Goal: Task Accomplishment & Management: Complete application form

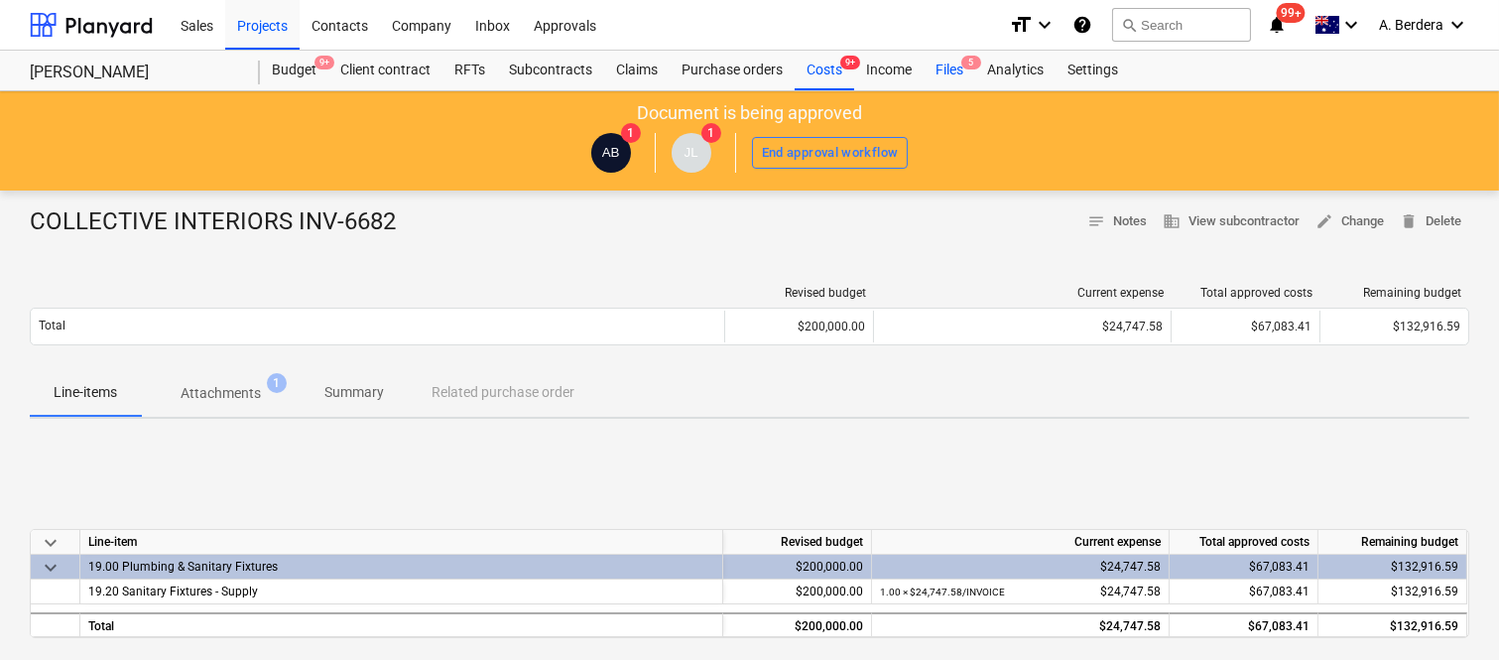
click at [938, 73] on div "Files 5" at bounding box center [950, 71] width 52 height 40
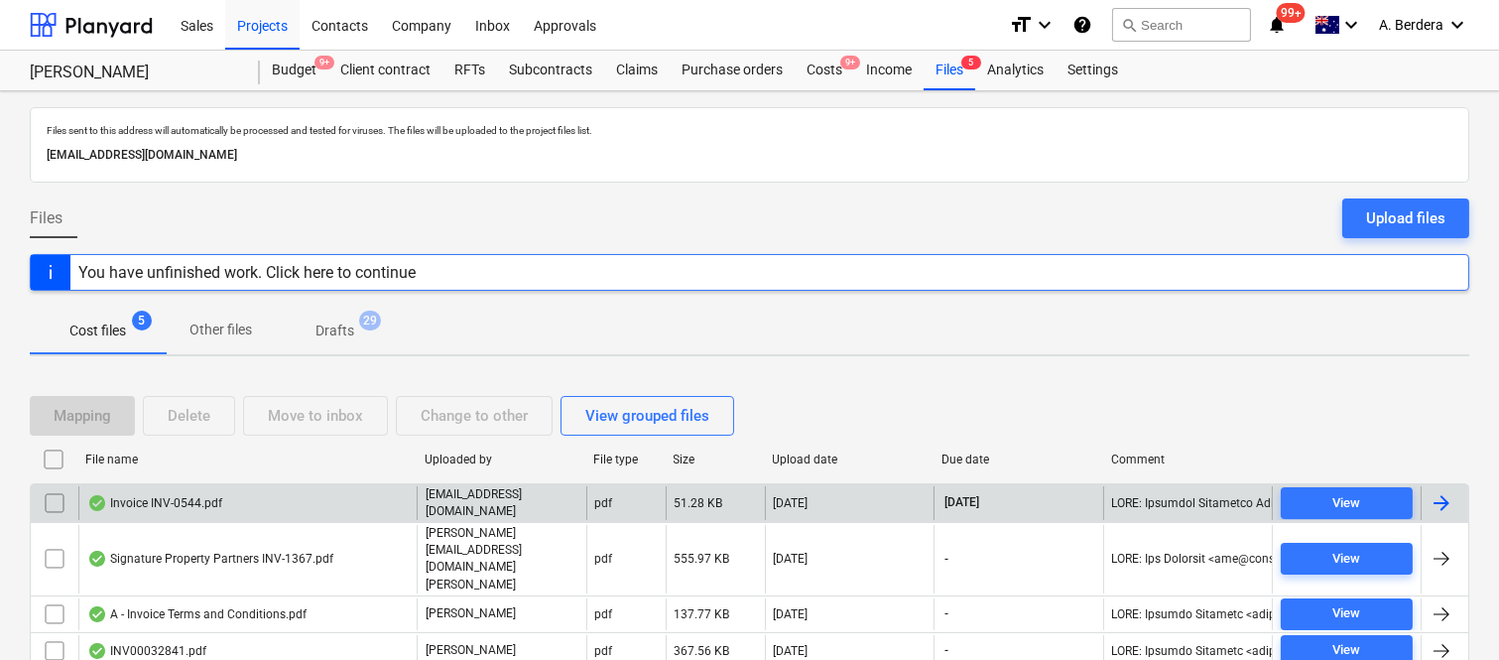
click at [278, 501] on div "Invoice INV-0544.pdf" at bounding box center [247, 503] width 338 height 34
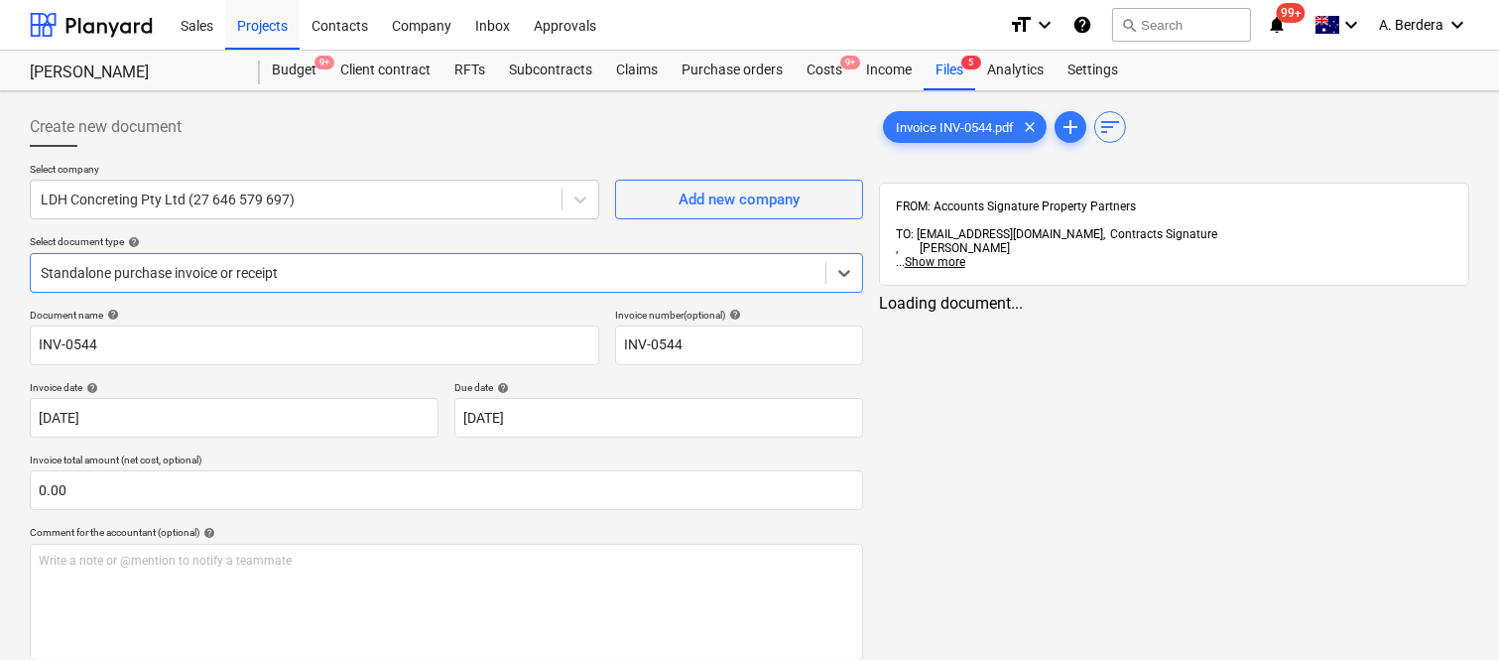
type input "INV-0544"
type input "[DATE]"
click at [345, 282] on div at bounding box center [428, 273] width 775 height 20
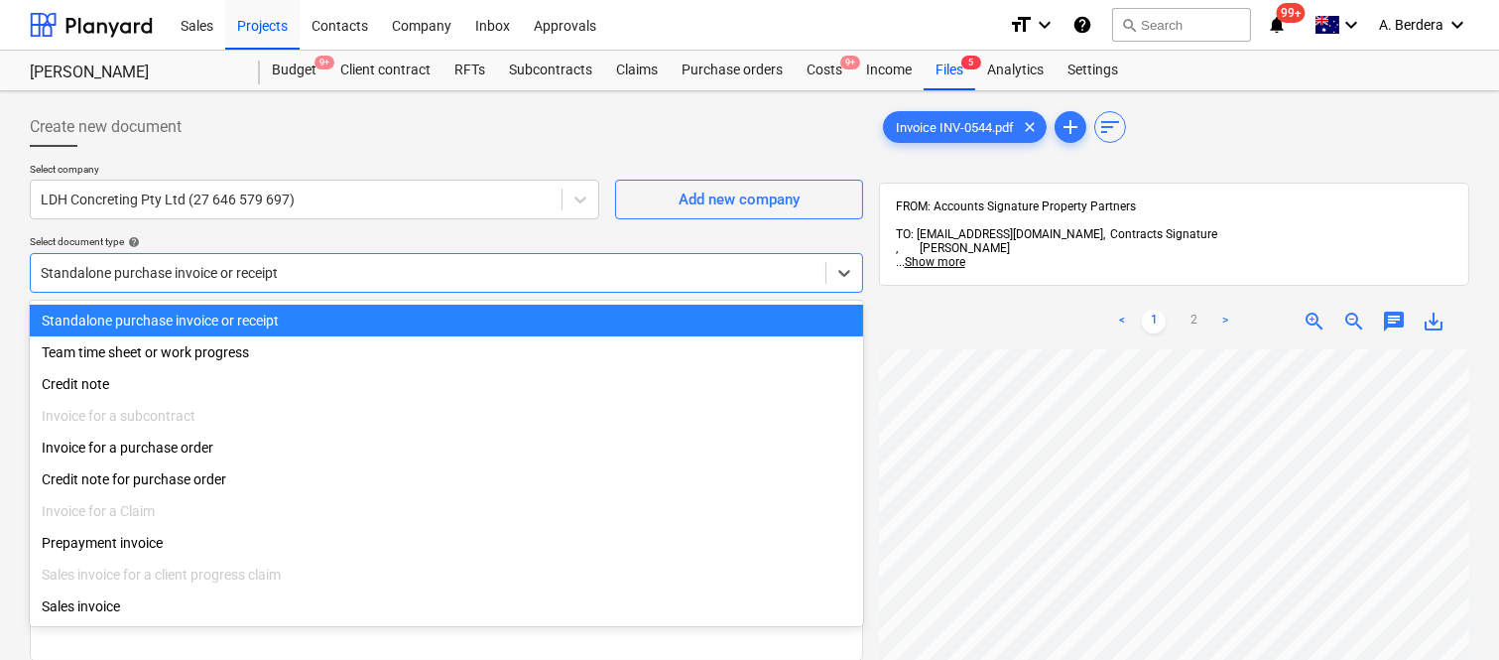
click at [348, 321] on div "Standalone purchase invoice or receipt" at bounding box center [446, 321] width 833 height 32
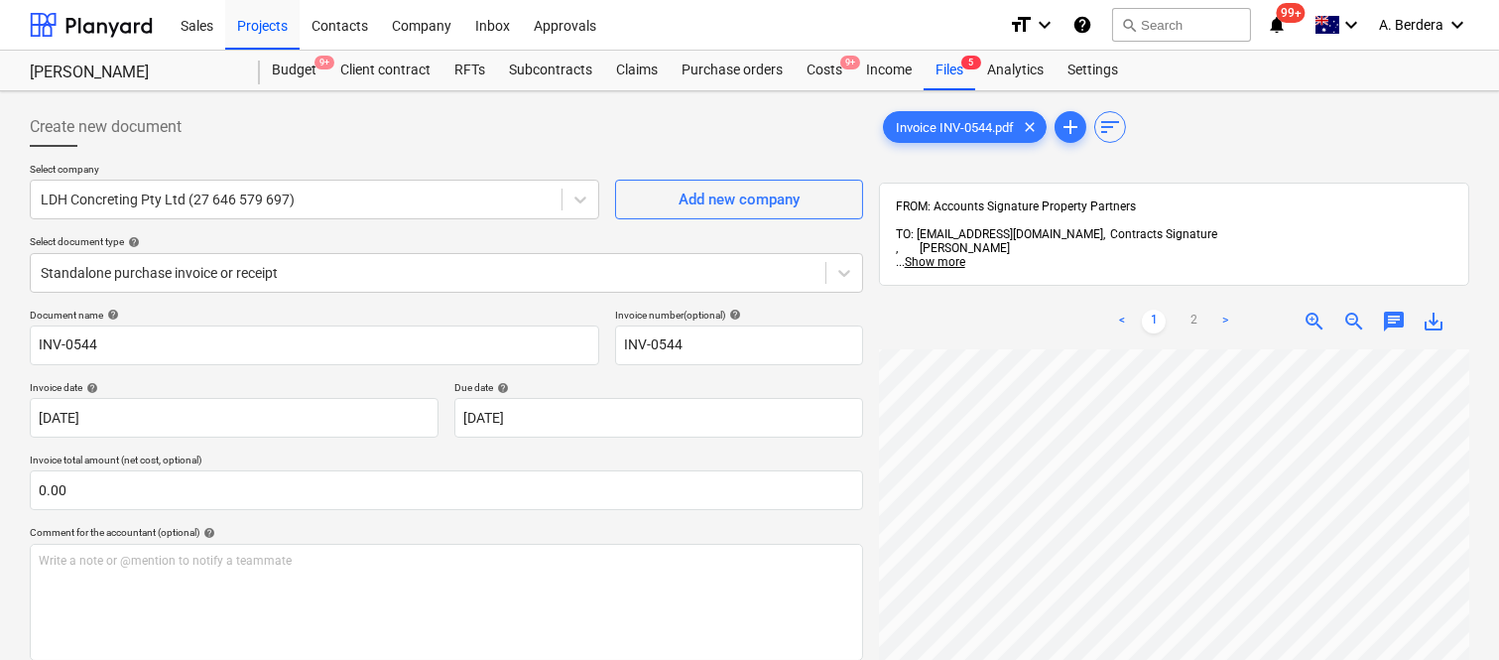
scroll to position [117, 174]
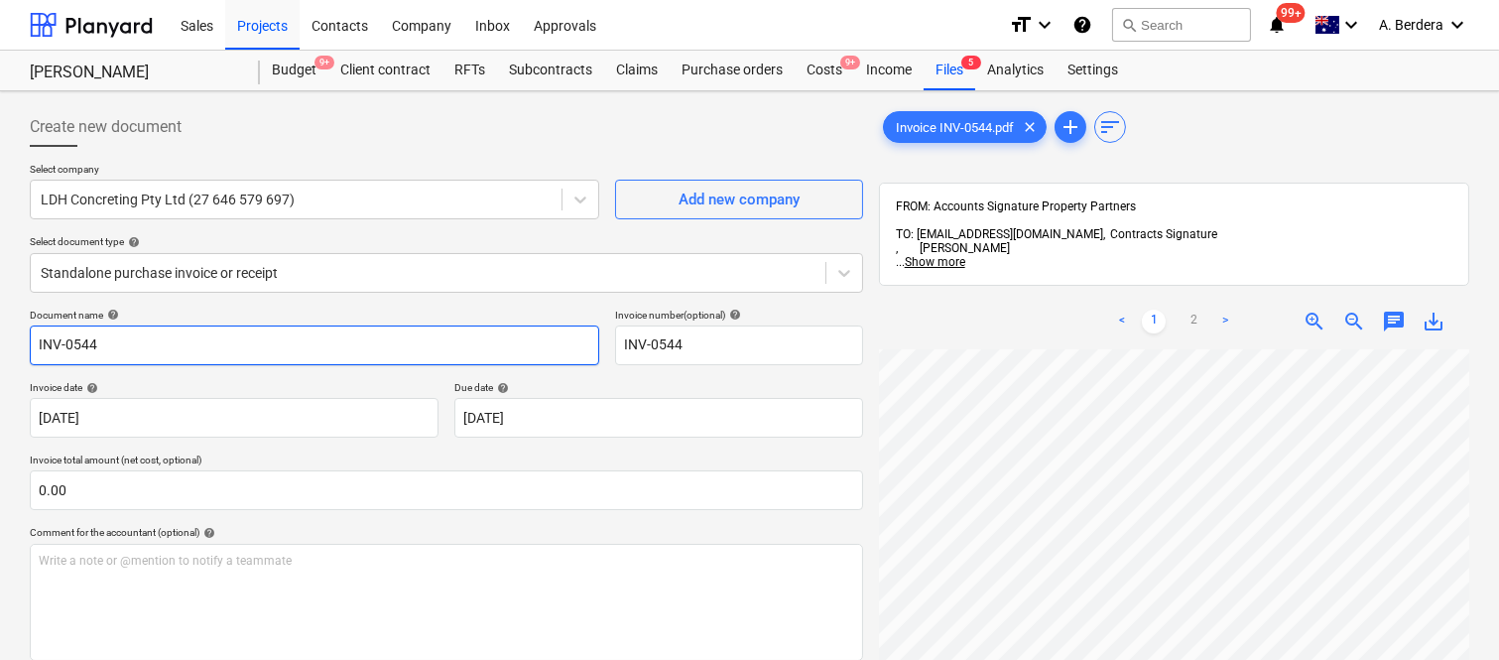
click at [33, 344] on input "INV-0544" at bounding box center [314, 345] width 569 height 40
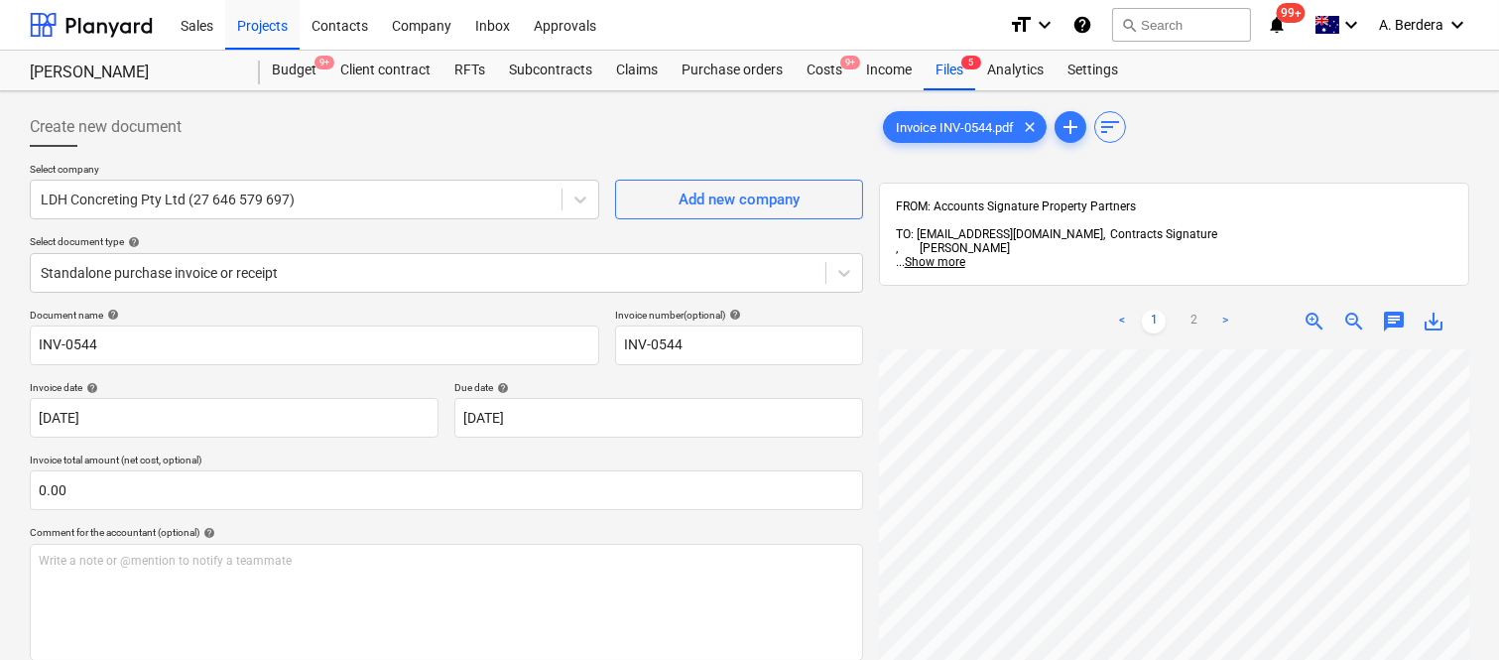
scroll to position [0, 305]
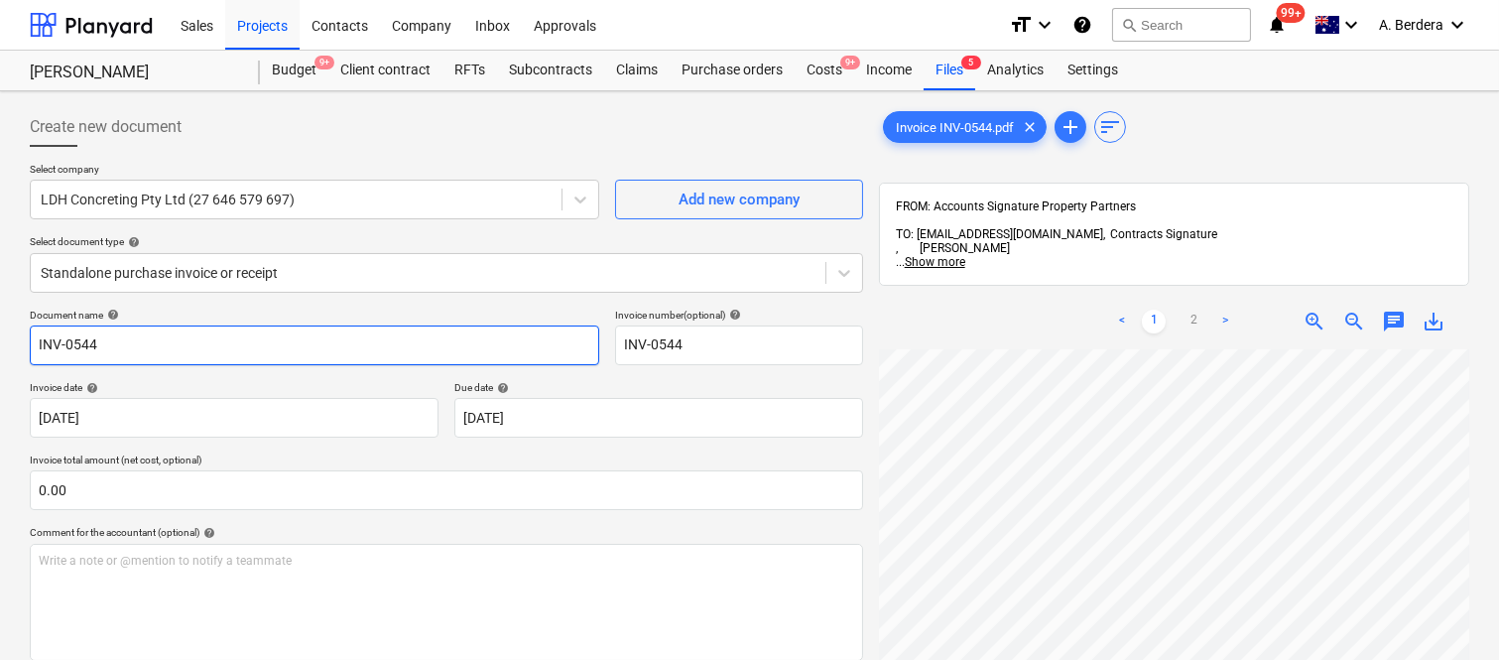
click at [36, 342] on input "INV-0544" at bounding box center [314, 345] width 569 height 40
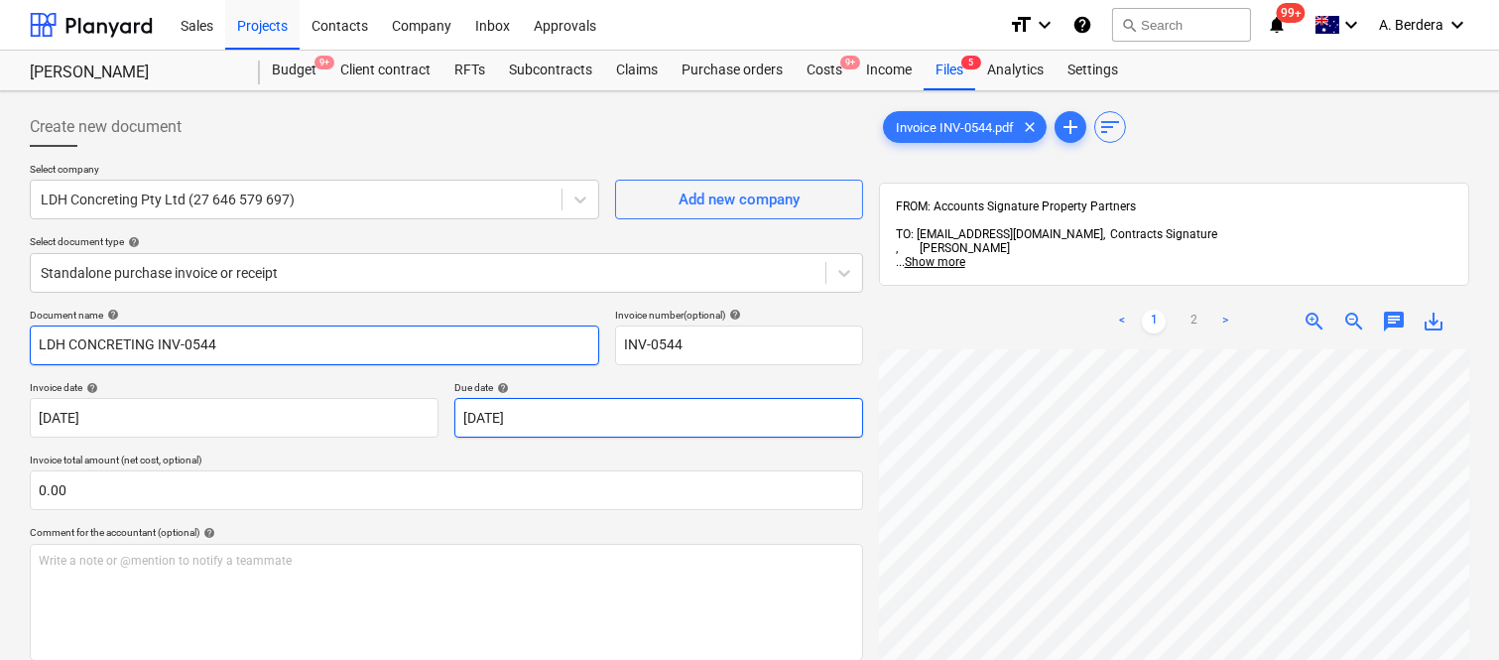
scroll to position [521, 305]
type input "LDH CONCRETING INV-0544"
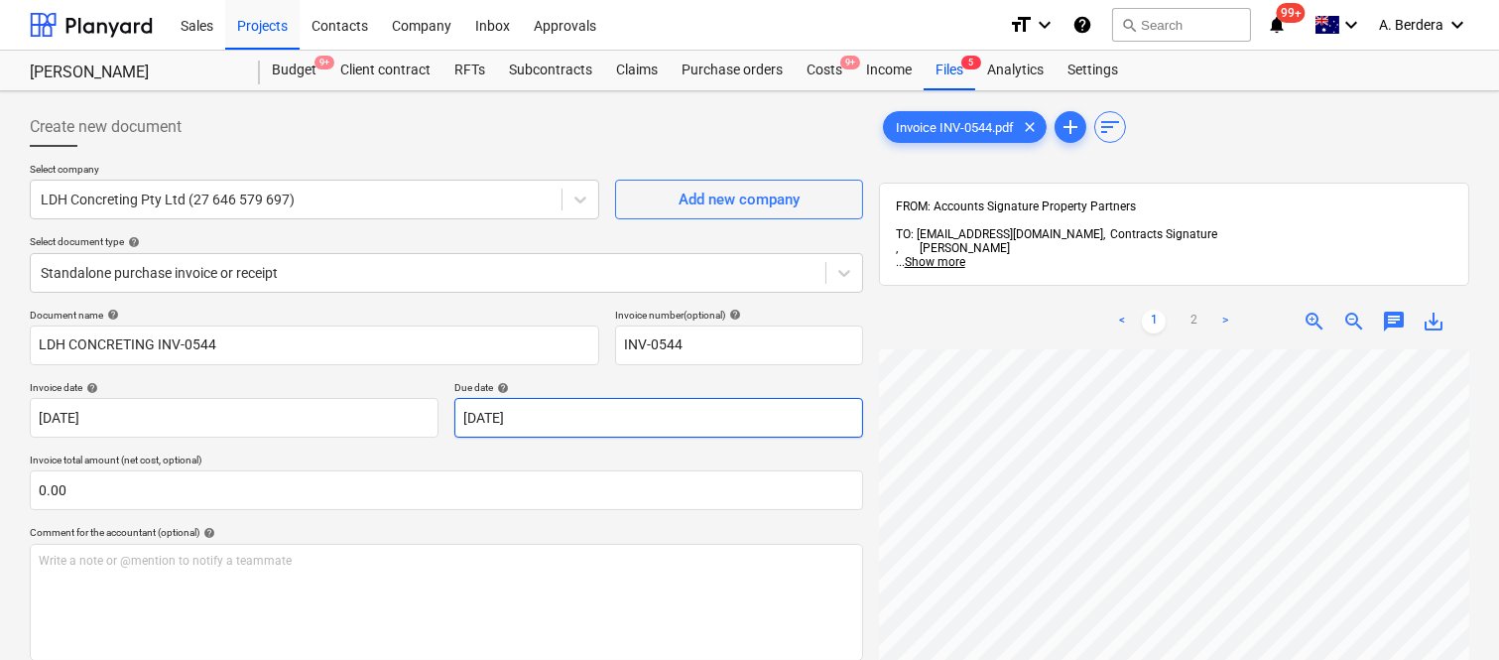
scroll to position [609, 305]
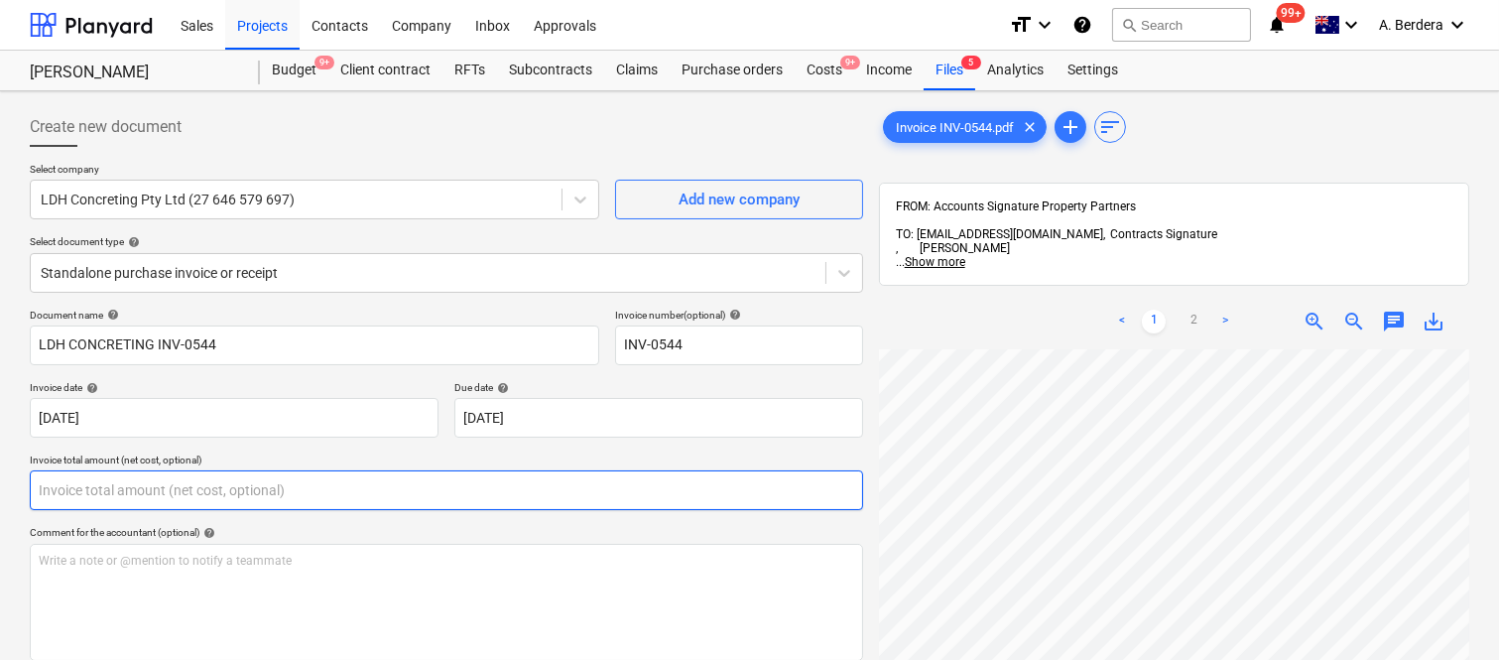
click at [121, 488] on input "text" at bounding box center [446, 490] width 833 height 40
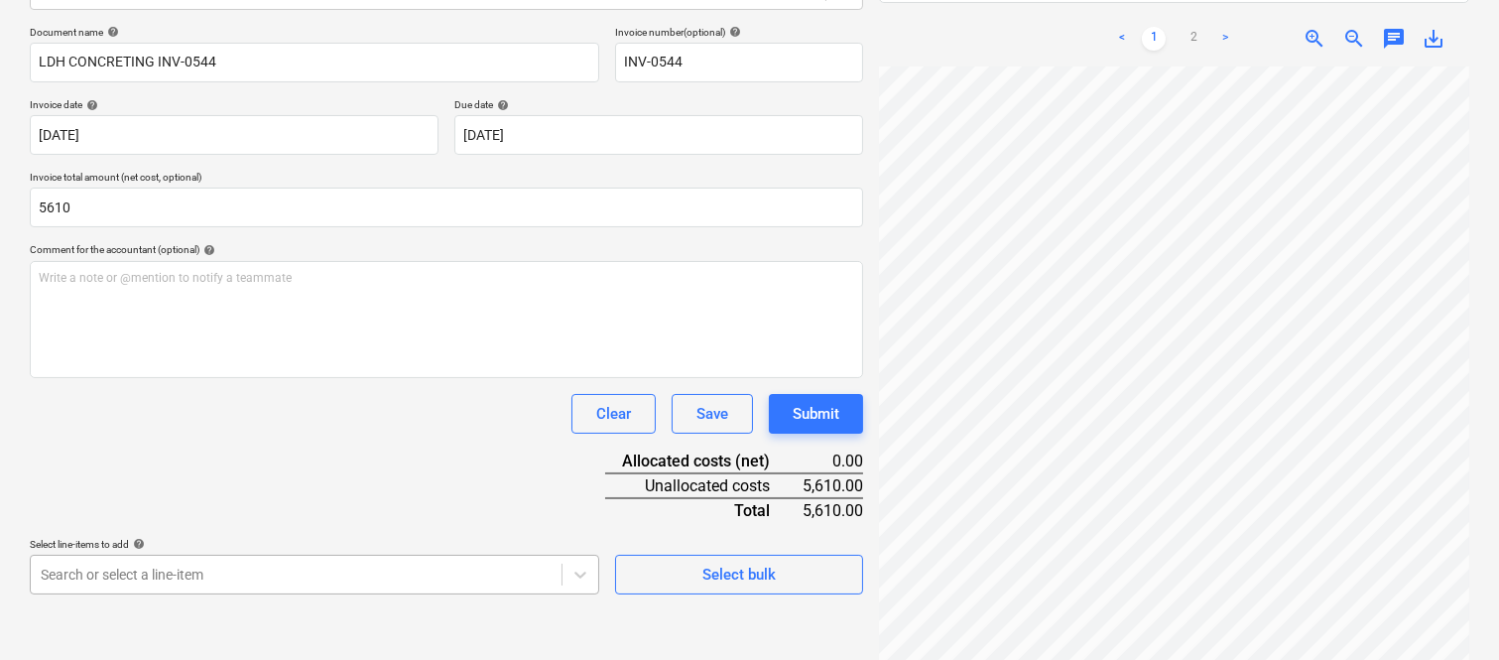
click at [349, 377] on body "Sales Projects Contacts Company Inbox Approvals format_size keyboard_arrow_down…" at bounding box center [749, 47] width 1499 height 660
type input "5,610.00"
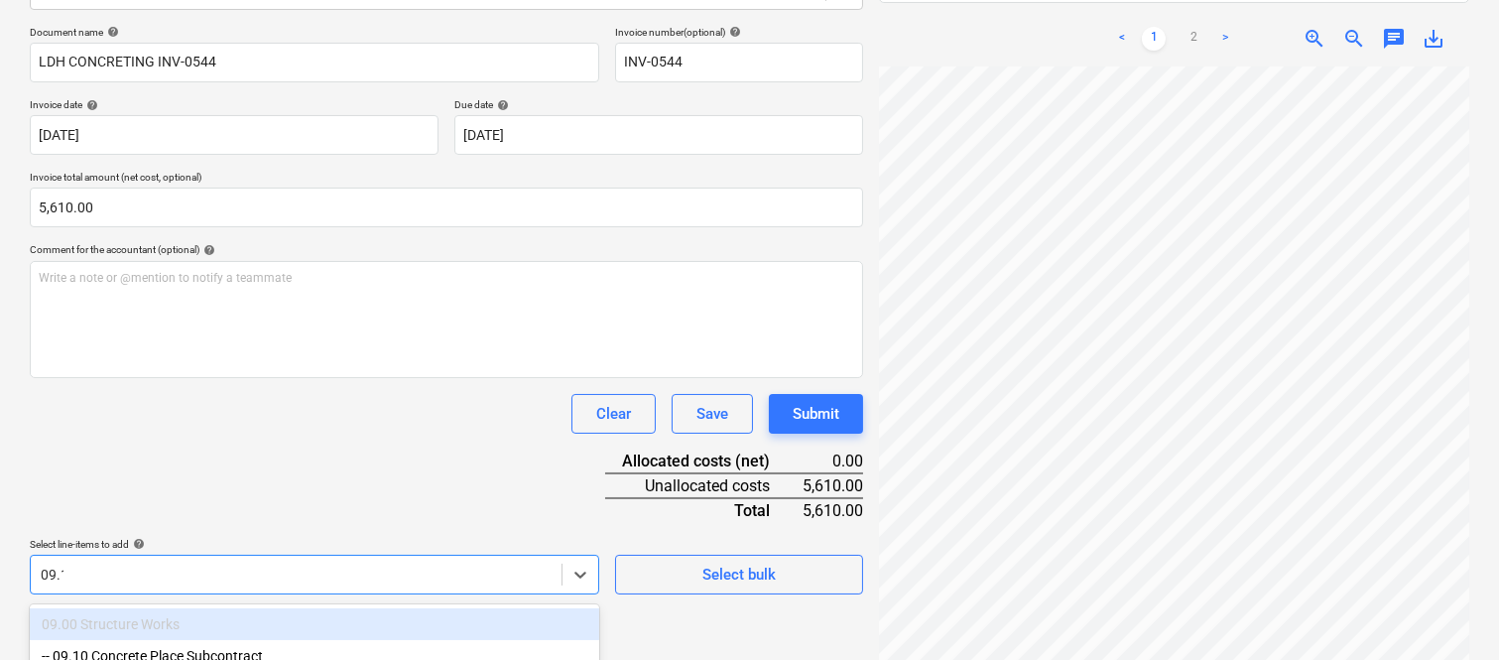
type input "09.10"
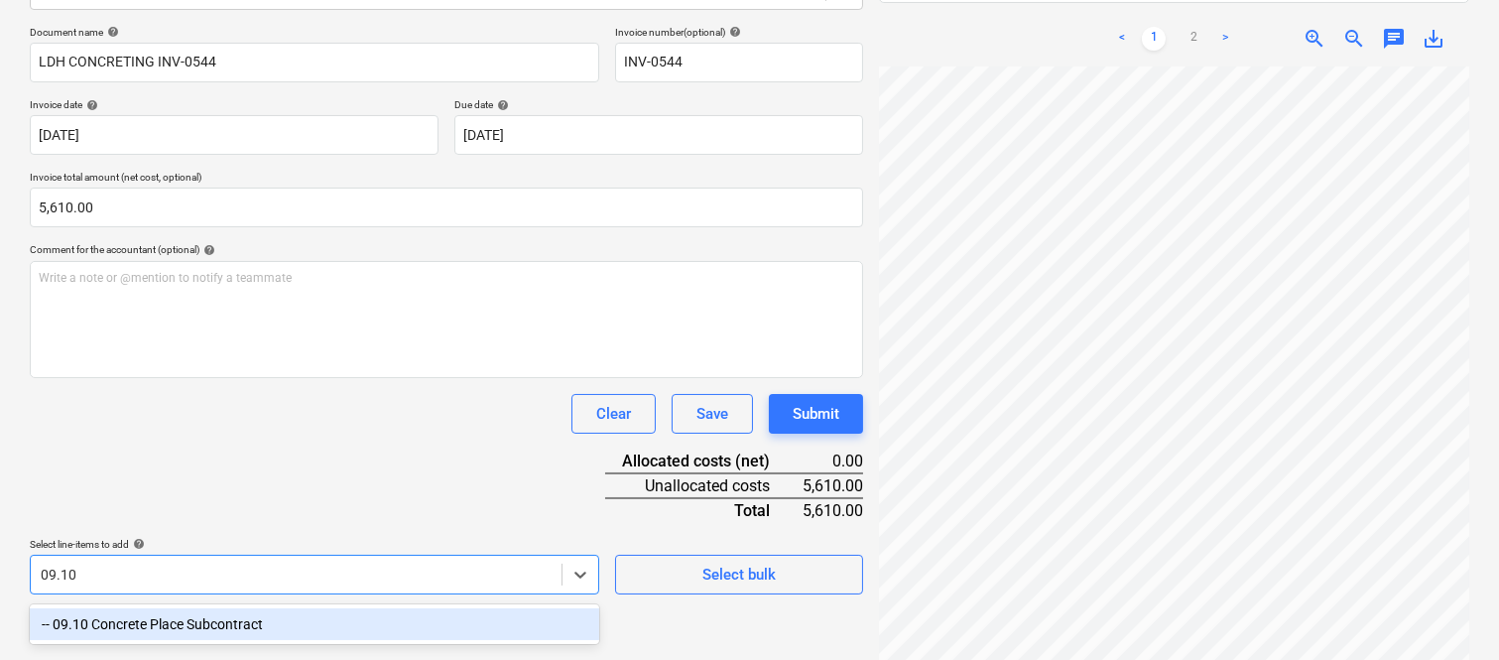
click at [293, 623] on div "-- 09.10 Concrete Place Subcontract" at bounding box center [314, 624] width 569 height 32
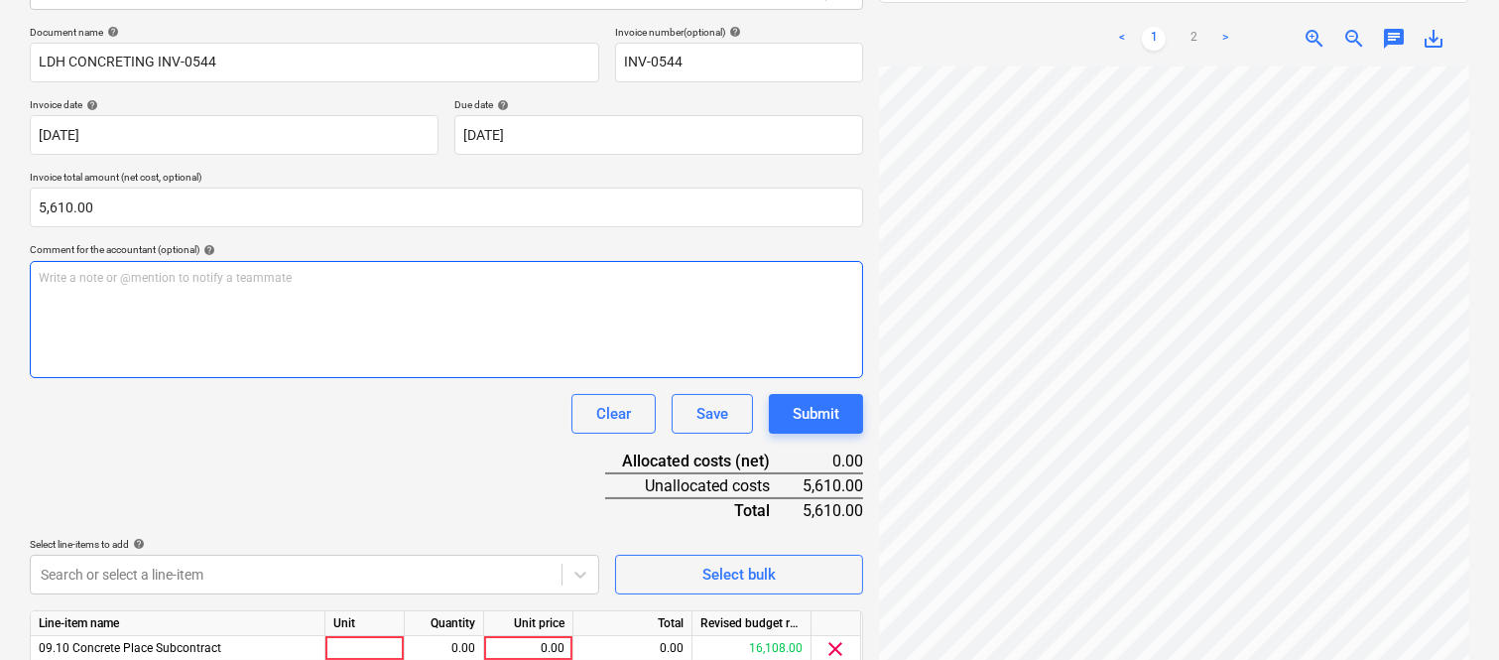
click at [355, 353] on div "Write a note or @mention to notify a teammate [PERSON_NAME]" at bounding box center [446, 319] width 833 height 117
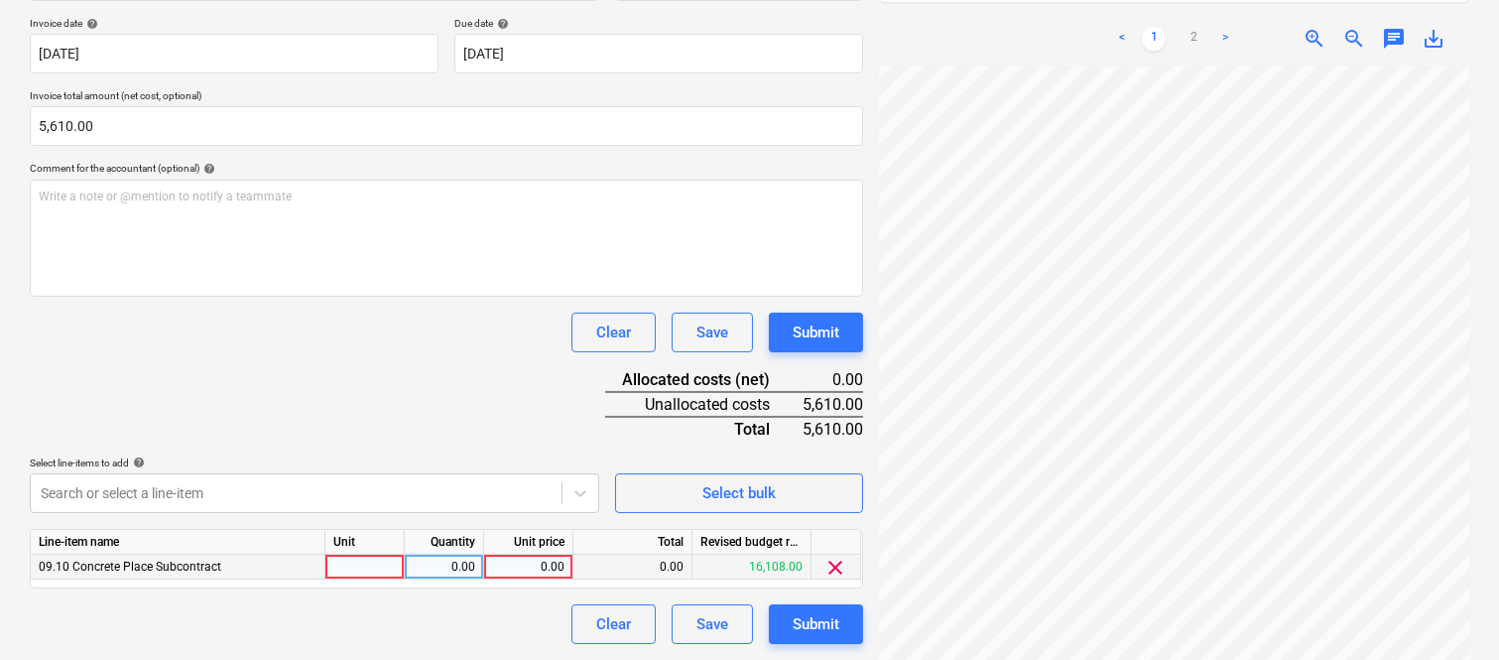
click at [391, 566] on div at bounding box center [364, 567] width 79 height 25
type input "INVOICE"
click at [457, 568] on div "0.00" at bounding box center [444, 567] width 62 height 25
type input "1"
click at [532, 569] on div "0.00" at bounding box center [528, 567] width 72 height 25
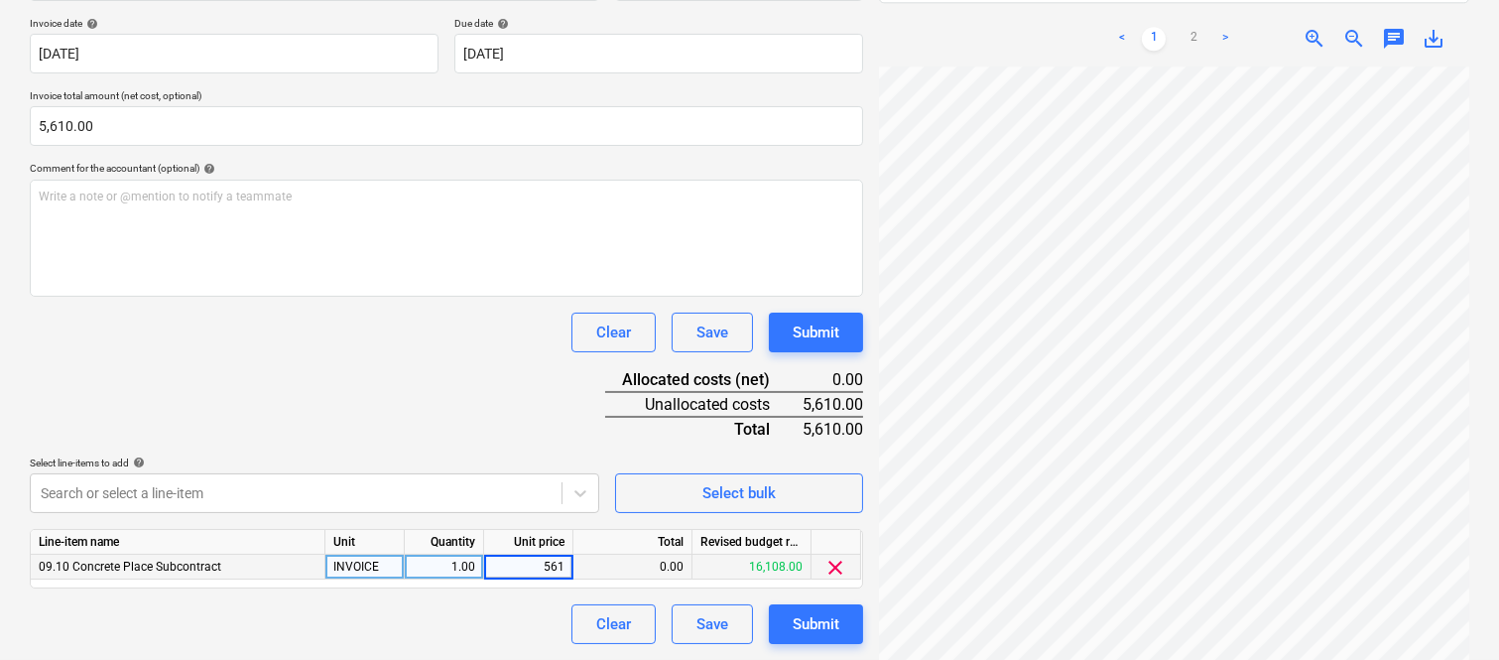
type input "5610"
click at [454, 615] on div "Clear Save Submit" at bounding box center [446, 624] width 833 height 40
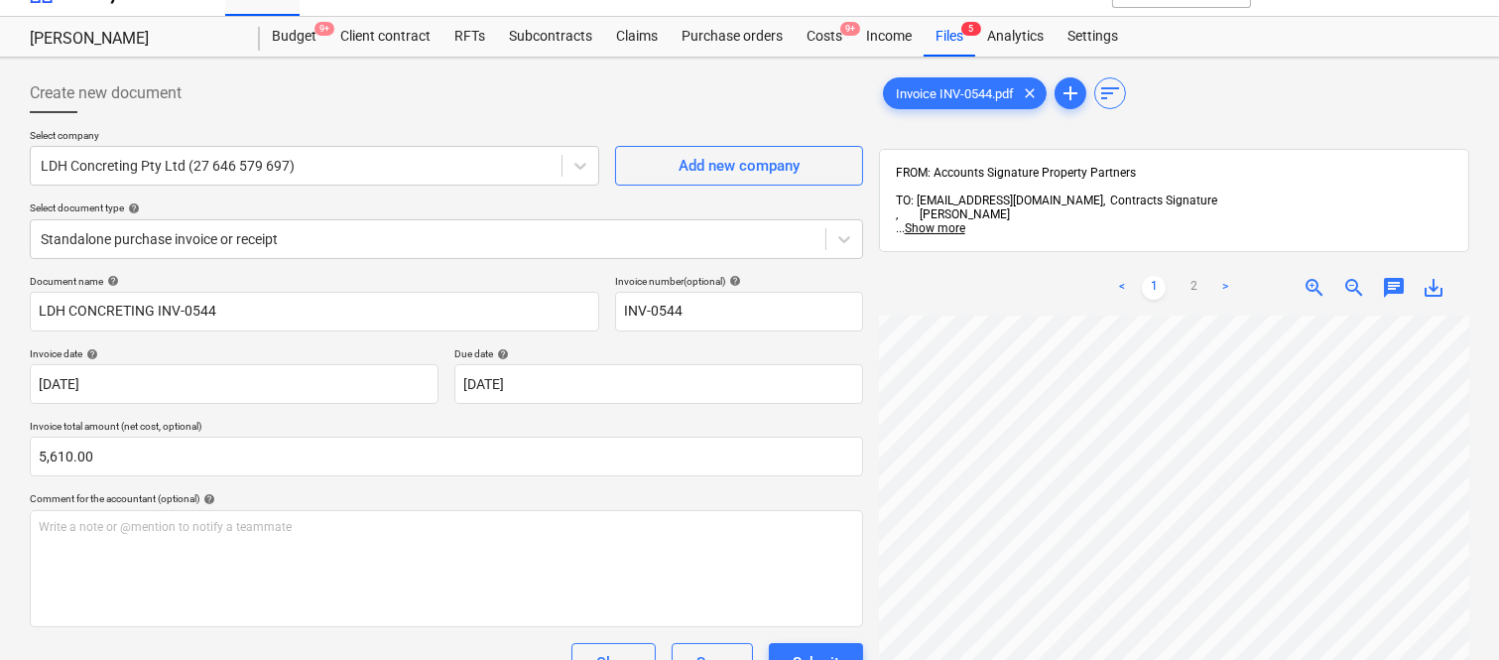
scroll to position [0, 0]
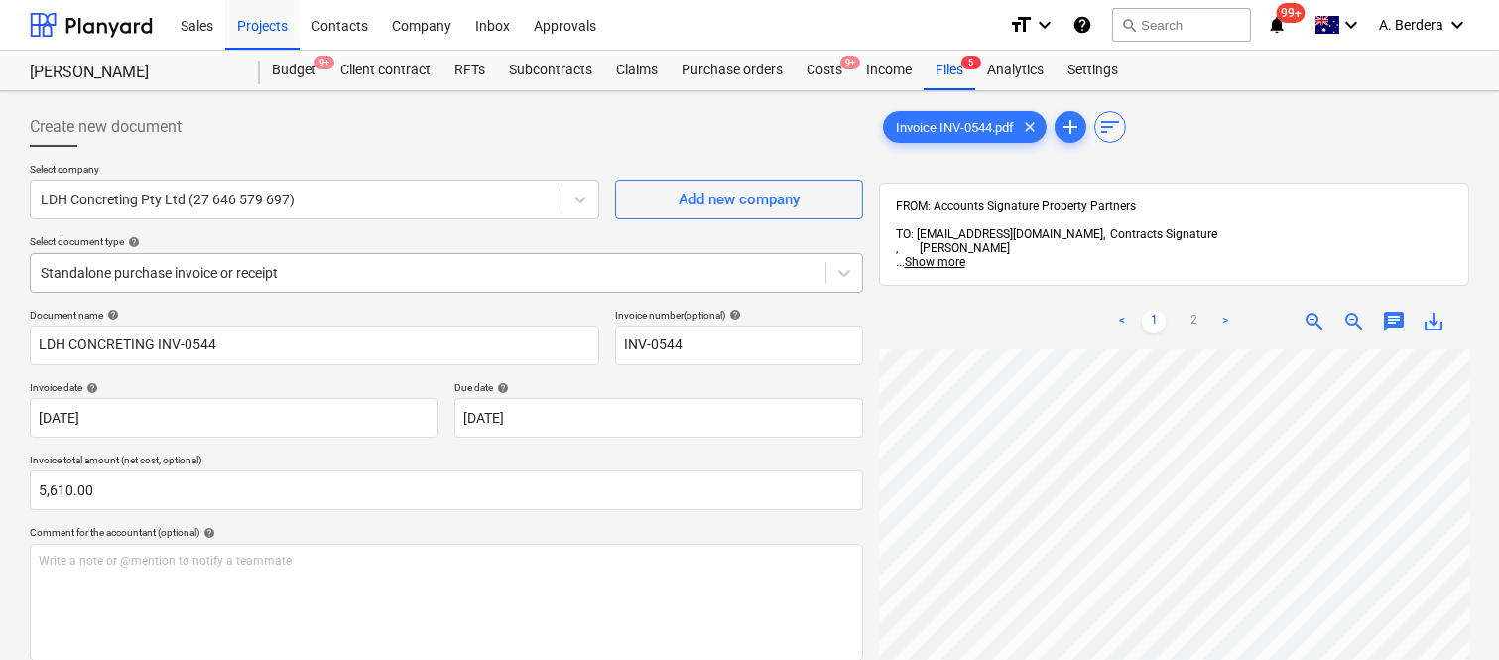
click at [454, 271] on div at bounding box center [428, 273] width 775 height 20
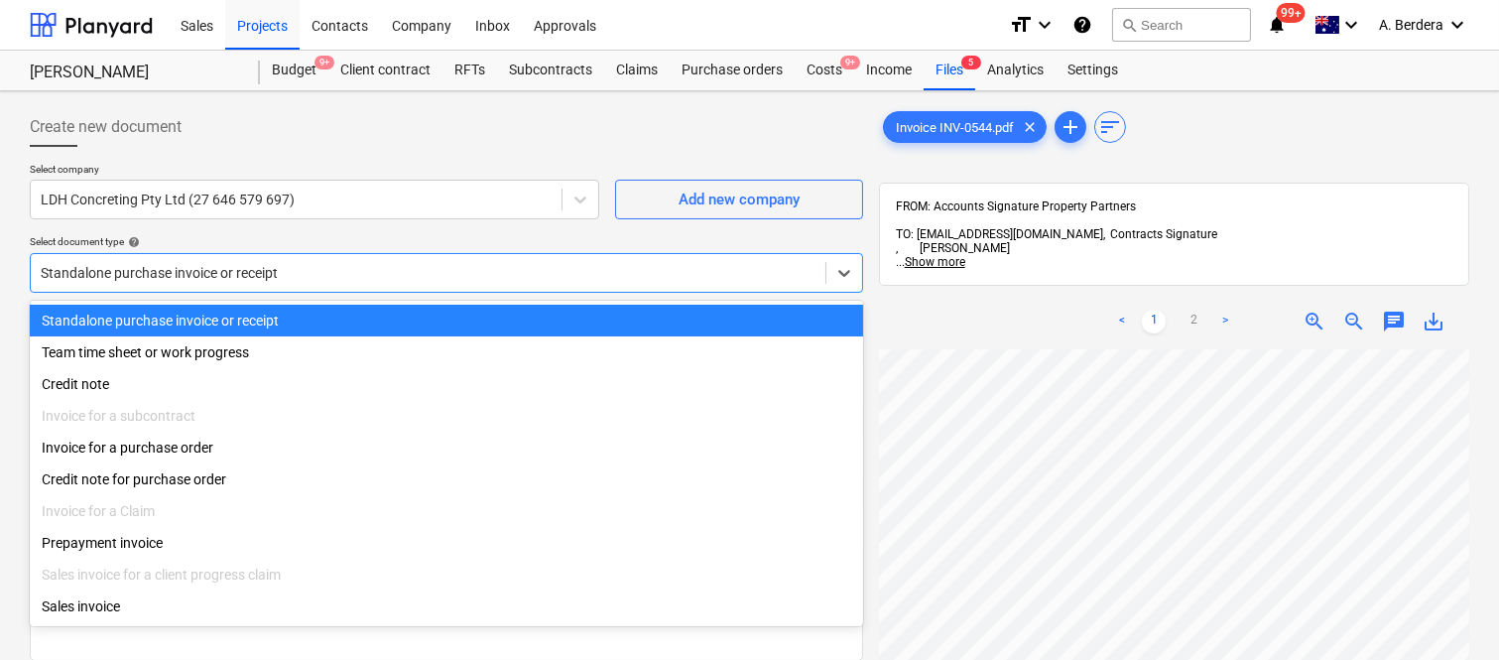
click at [452, 317] on div "Standalone purchase invoice or receipt" at bounding box center [446, 321] width 833 height 32
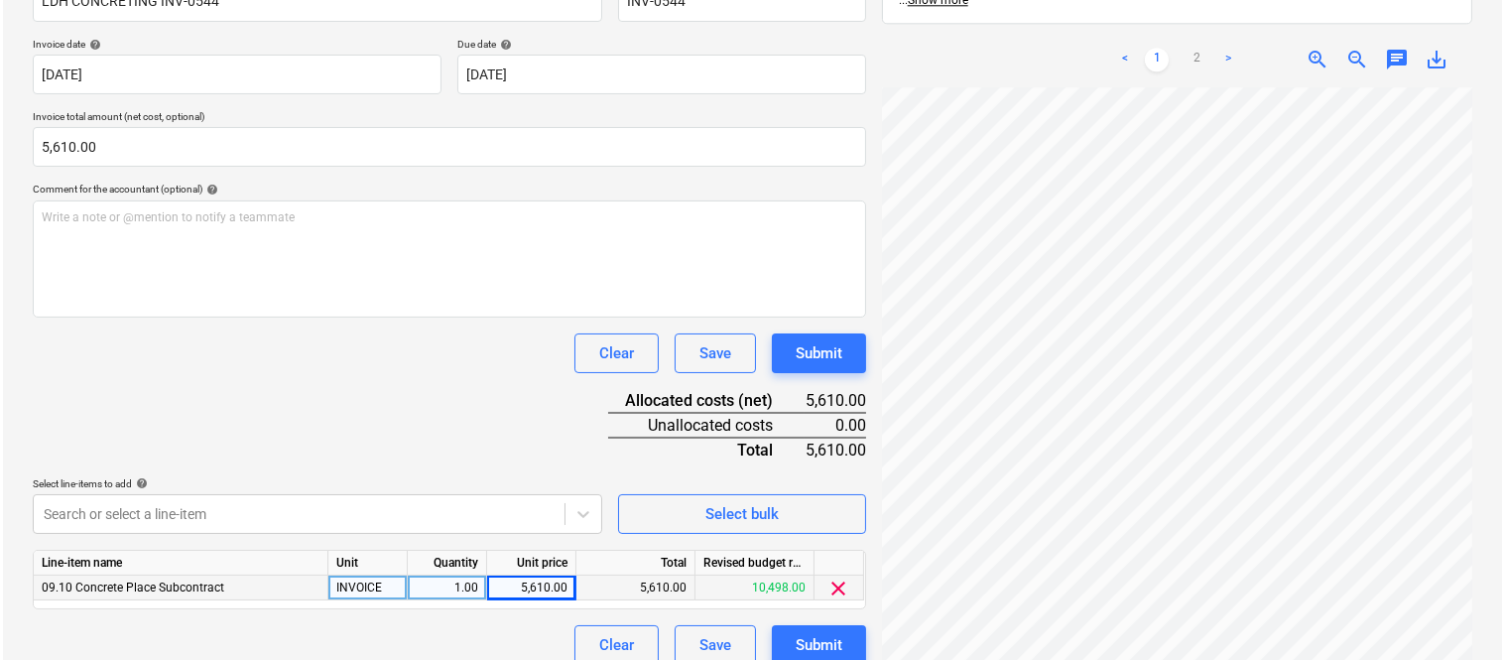
scroll to position [364, 0]
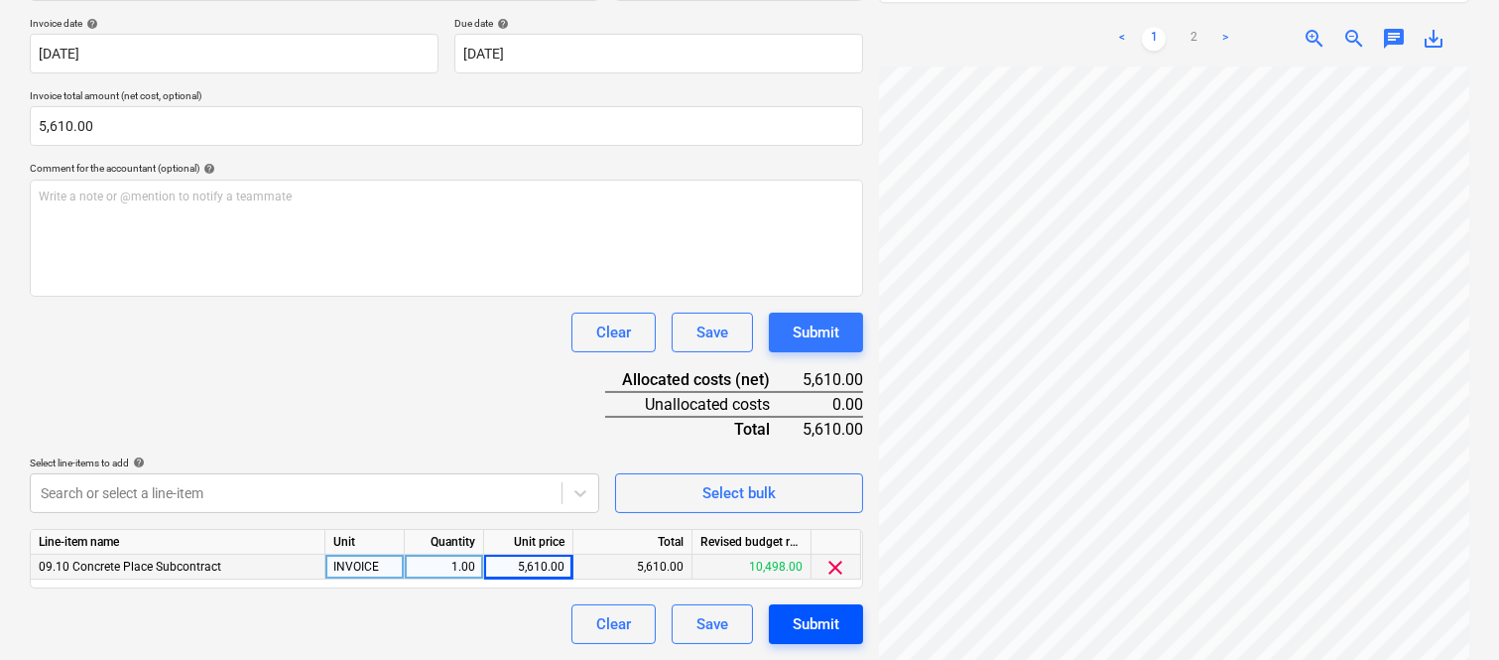
click at [823, 631] on div "Submit" at bounding box center [816, 624] width 47 height 26
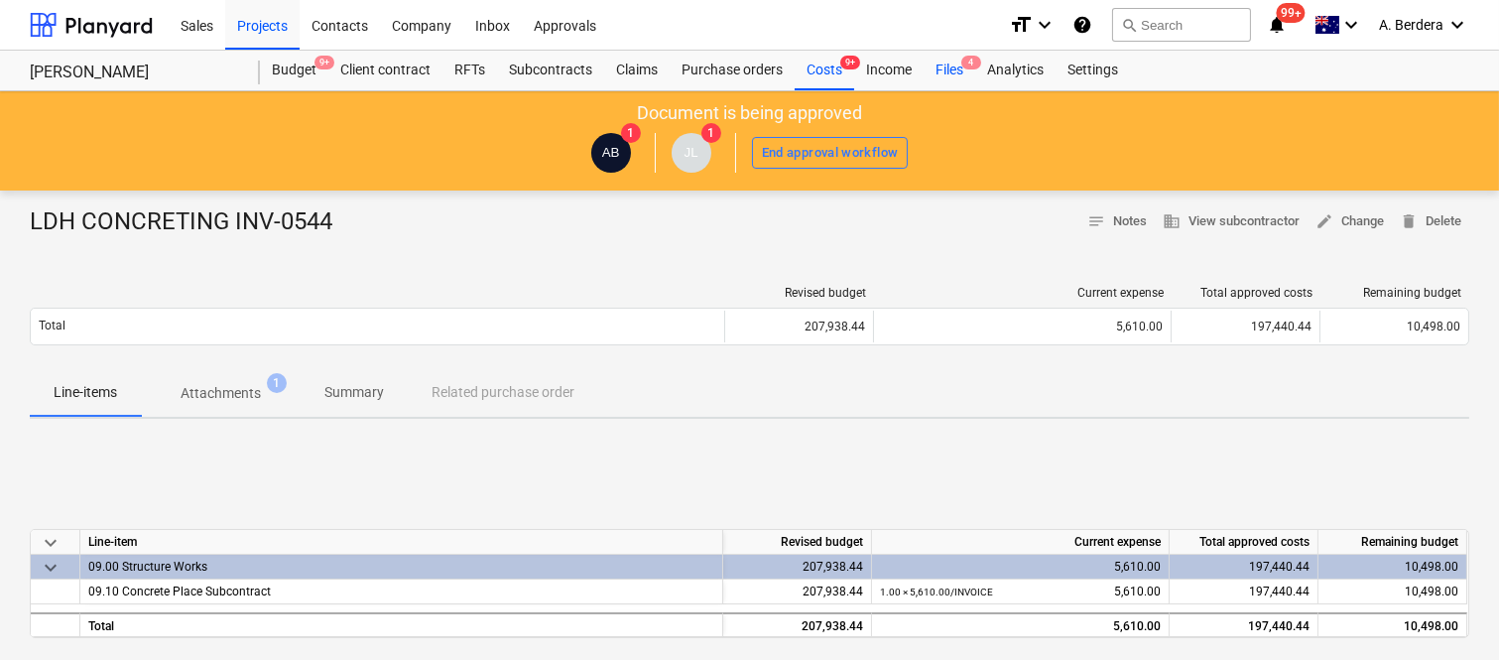
click at [950, 64] on div "Files 4" at bounding box center [950, 71] width 52 height 40
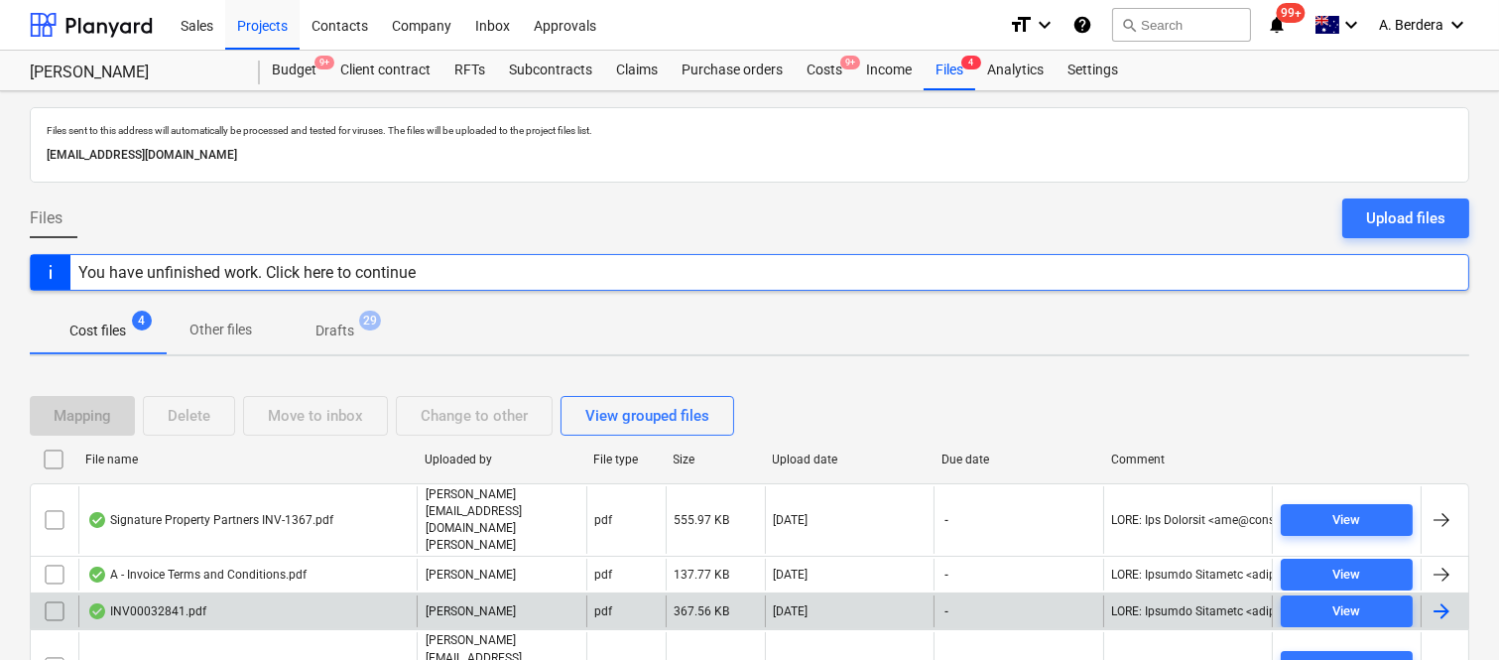
click at [275, 595] on div "INV00032841.pdf" at bounding box center [247, 611] width 338 height 32
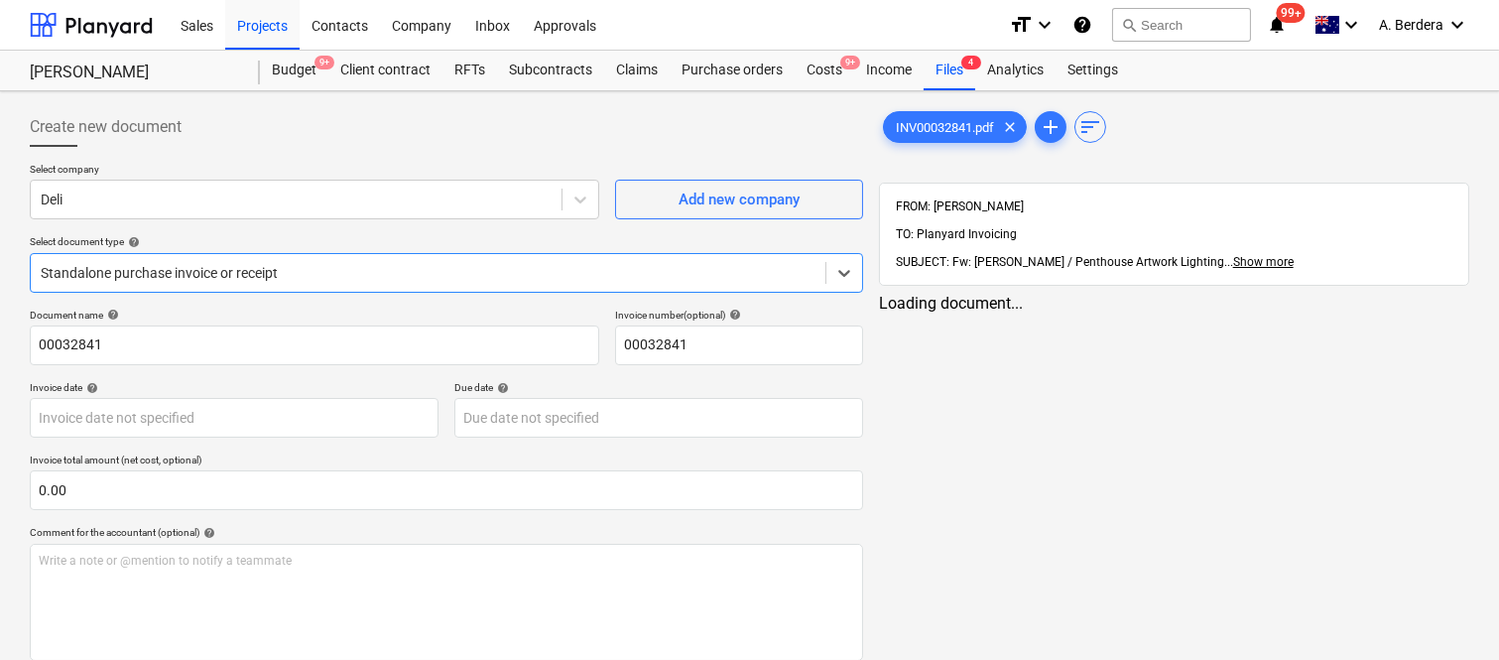
type input "00032841"
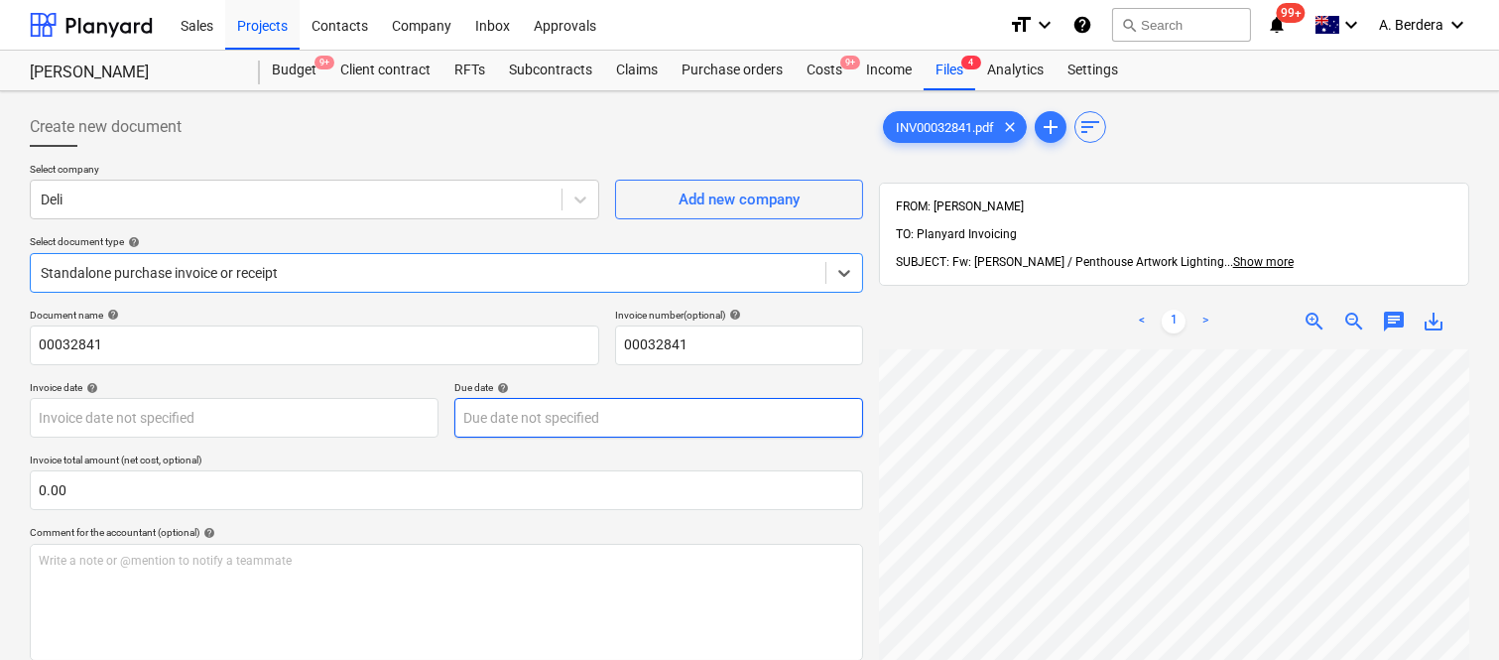
scroll to position [283, 0]
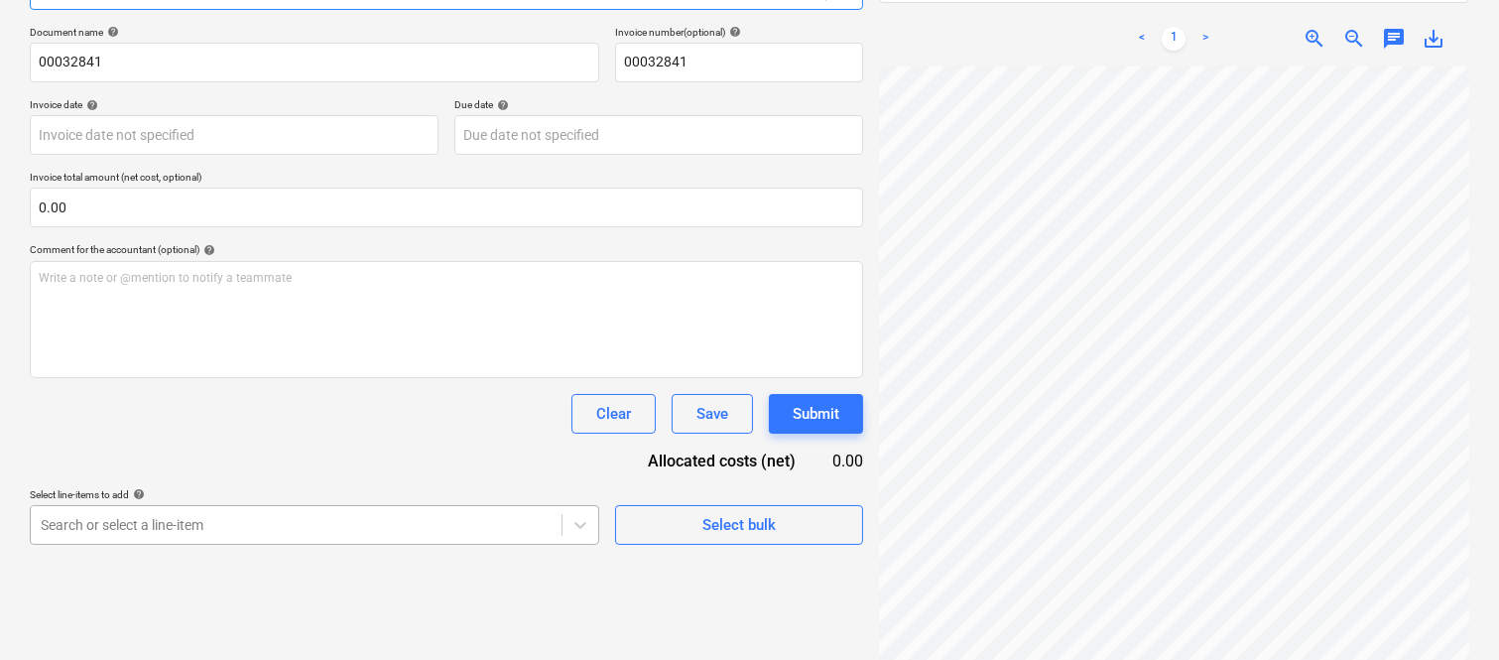
click at [296, 377] on body "Sales Projects Contacts Company Inbox Approvals format_size keyboard_arrow_down…" at bounding box center [749, 47] width 1499 height 660
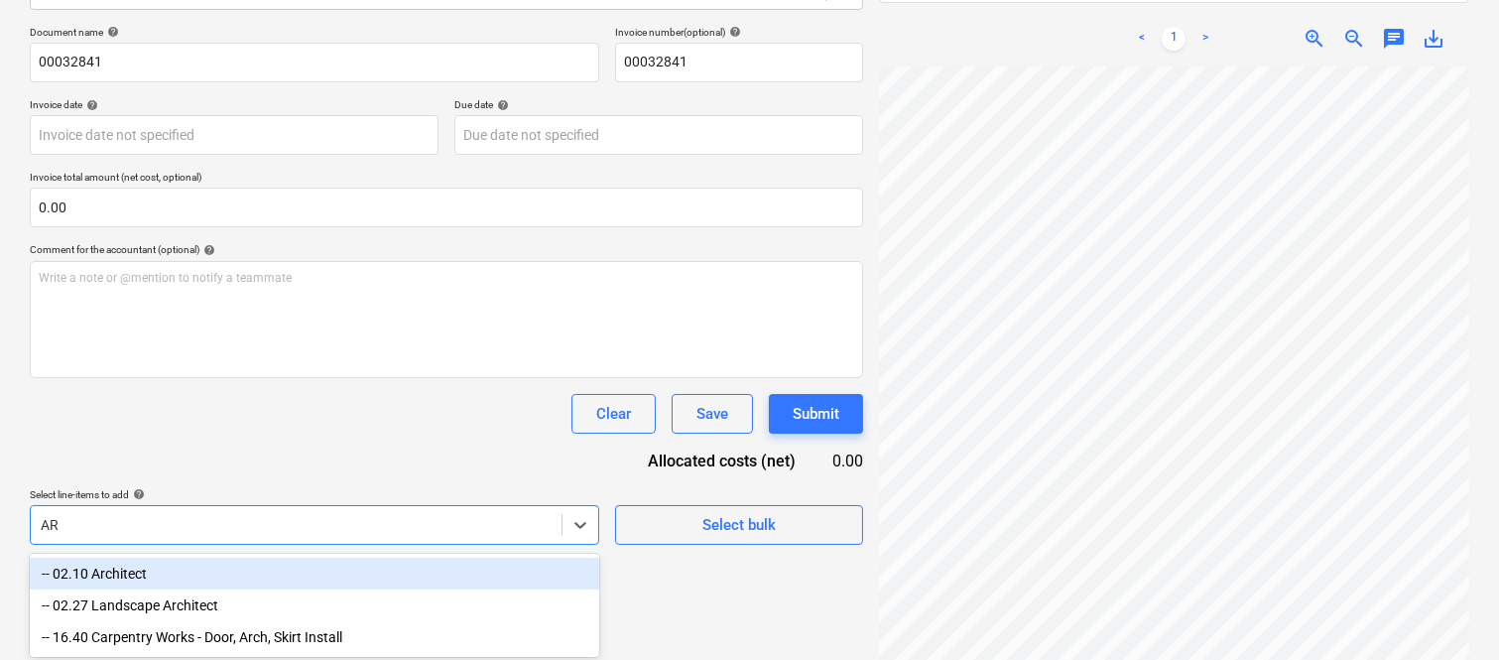
type input "A"
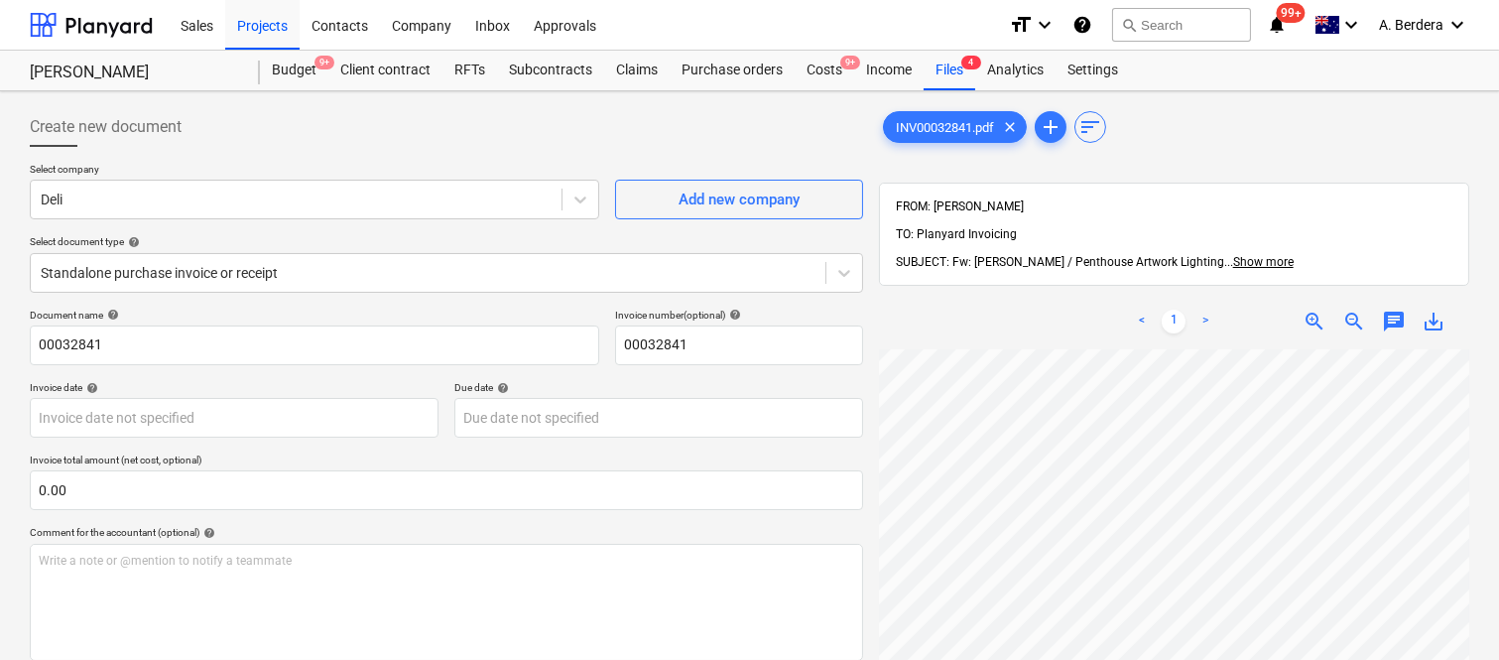
scroll to position [4, 305]
click at [724, 66] on div "Purchase orders" at bounding box center [732, 71] width 125 height 40
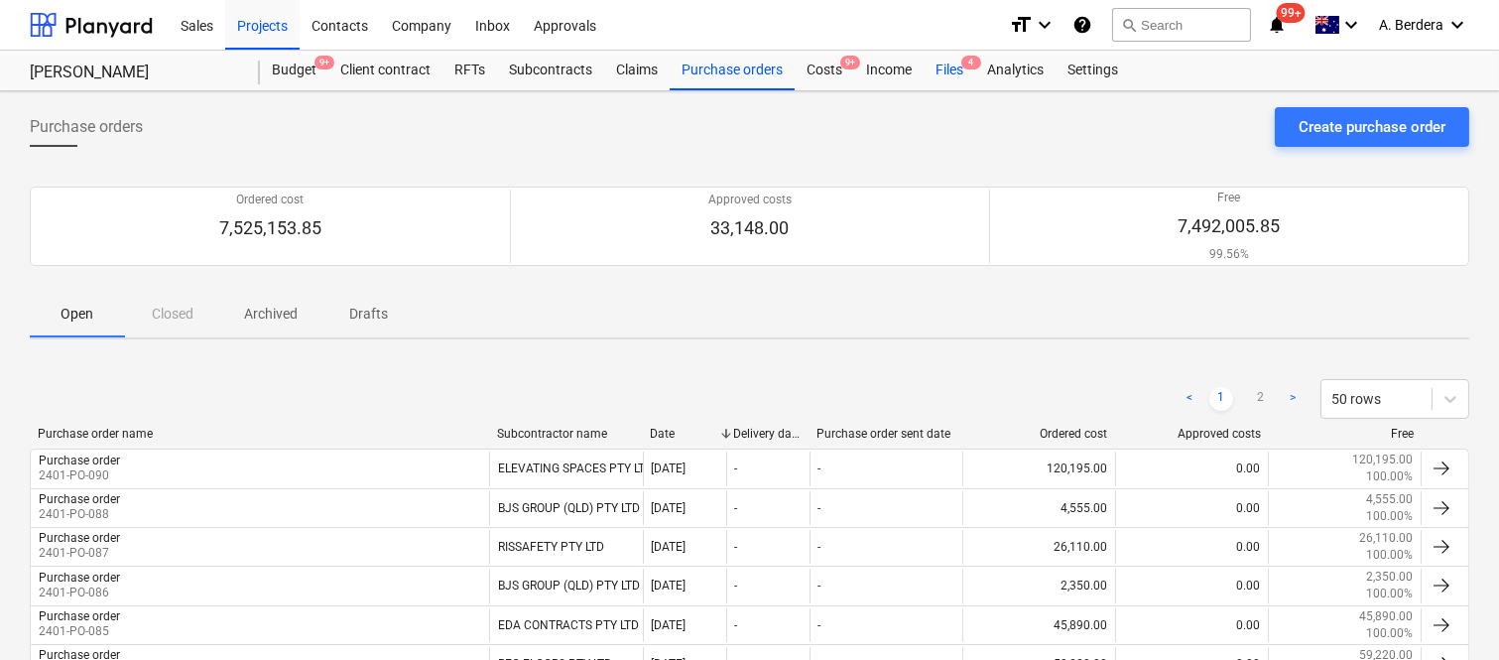
click at [959, 72] on div "Files 4" at bounding box center [950, 71] width 52 height 40
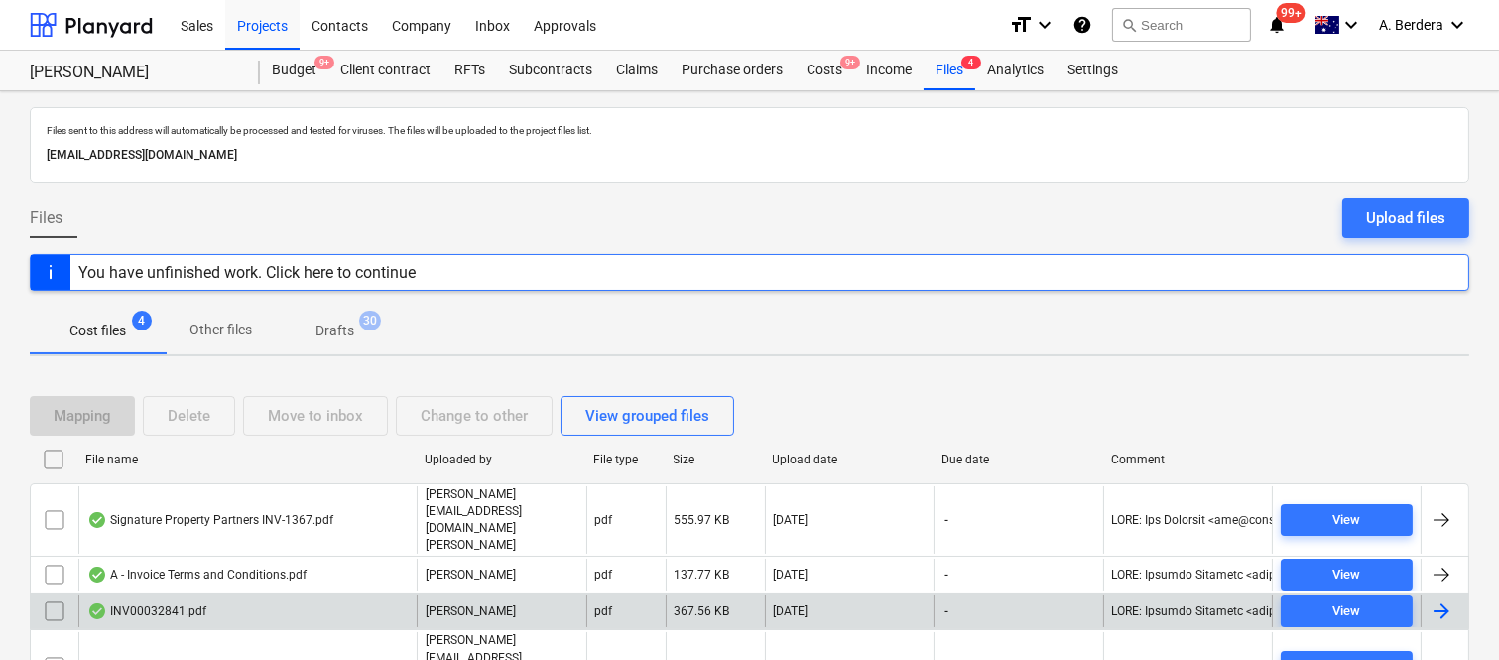
click at [310, 595] on div "INV00032841.pdf" at bounding box center [247, 611] width 338 height 32
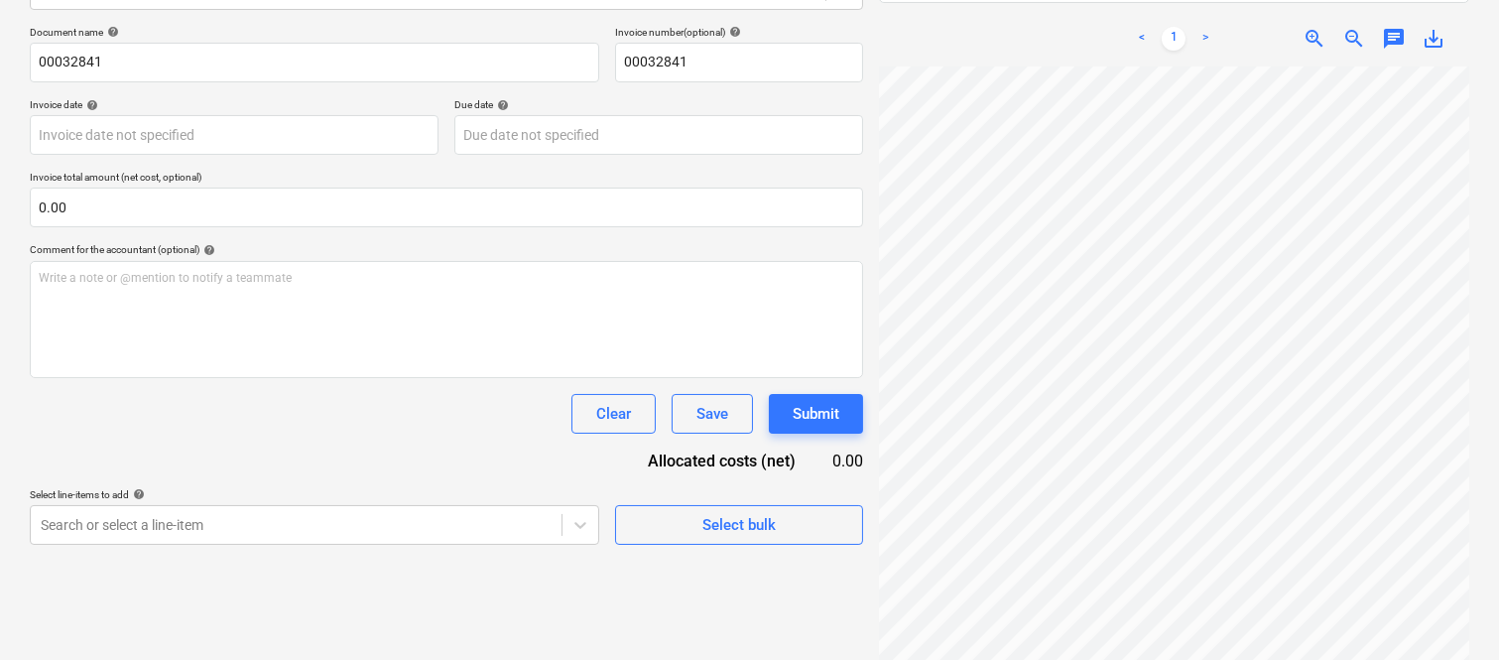
scroll to position [662, 200]
click at [1307, 12] on div "Getting notes failed" at bounding box center [1221, 21] width 536 height 42
drag, startPoint x: 1310, startPoint y: 11, endPoint x: 1307, endPoint y: 0, distance: 11.3
click at [1307, 10] on div "Getting notes failed" at bounding box center [1221, 21] width 536 height 42
click at [1311, 10] on div "Getting notes failed" at bounding box center [1221, 21] width 536 height 42
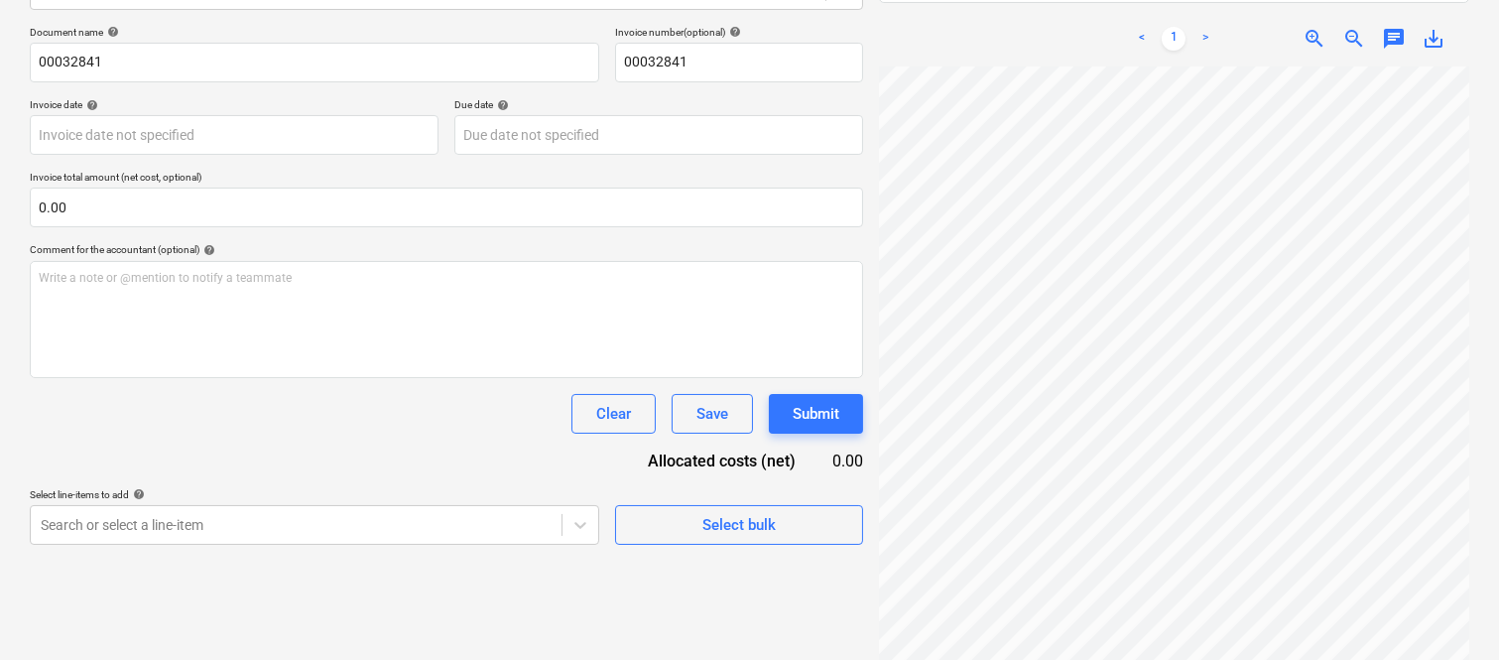
click at [1311, 10] on div "Getting notes failed" at bounding box center [1221, 21] width 536 height 42
click at [1309, 8] on div "Getting notes failed" at bounding box center [1221, 21] width 536 height 42
click at [1309, 7] on div "Getting notes failed" at bounding box center [1221, 21] width 536 height 42
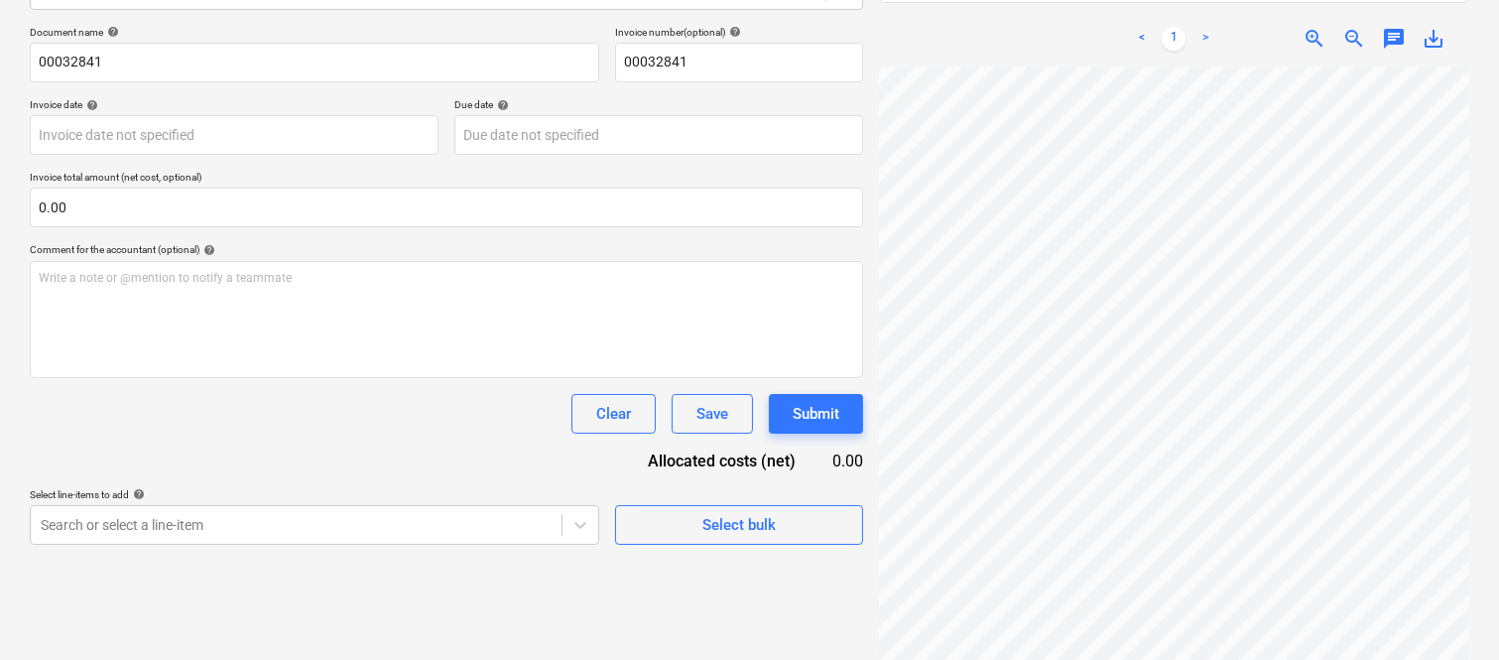
click at [1306, 10] on div "Getting notes failed" at bounding box center [1221, 21] width 536 height 42
click at [1316, 4] on div "Getting notes failed" at bounding box center [1221, 21] width 536 height 42
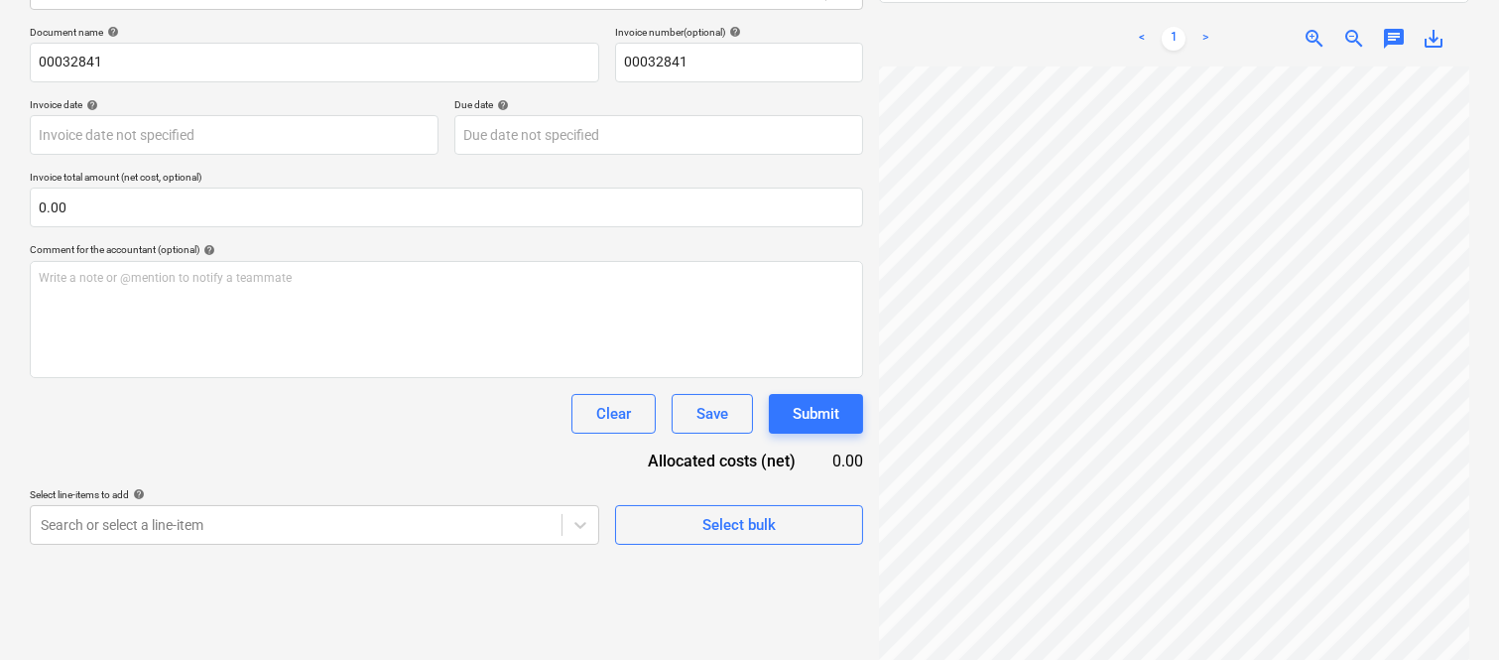
click at [1316, 4] on div "Getting notes failed" at bounding box center [1221, 21] width 536 height 42
click at [1352, 6] on div "Getting notes failed" at bounding box center [1221, 21] width 536 height 42
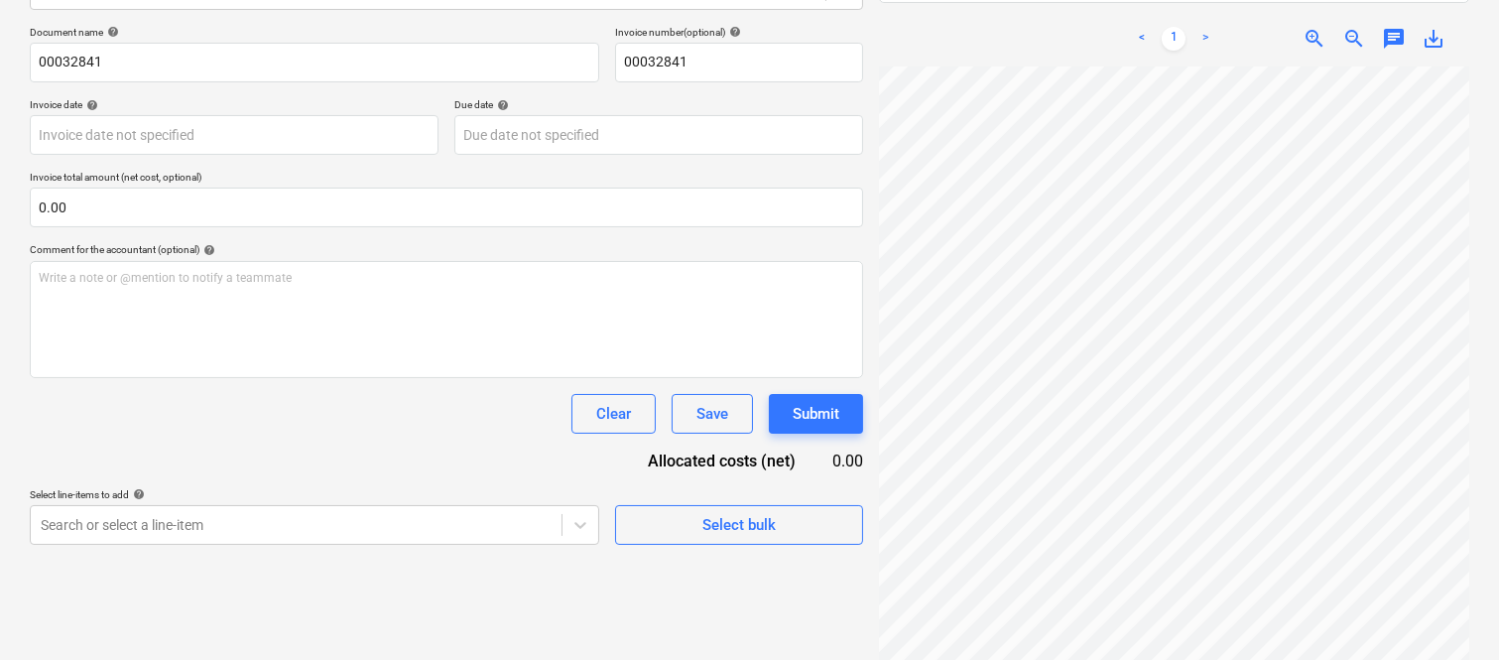
click at [1341, 8] on div "Getting notes failed" at bounding box center [1221, 21] width 536 height 42
click at [1354, 5] on div "Getting notes failed" at bounding box center [1221, 21] width 536 height 42
click at [1353, 6] on div "Getting notes failed" at bounding box center [1221, 21] width 536 height 42
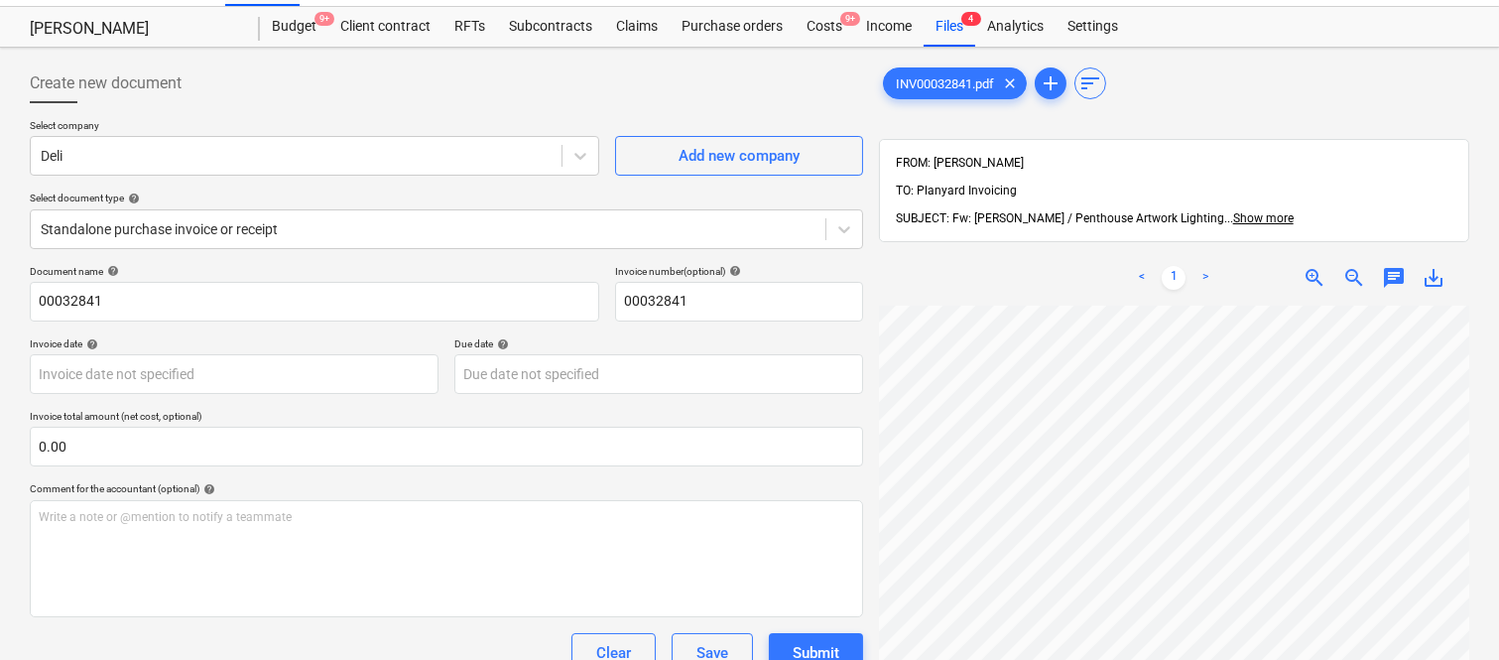
scroll to position [0, 0]
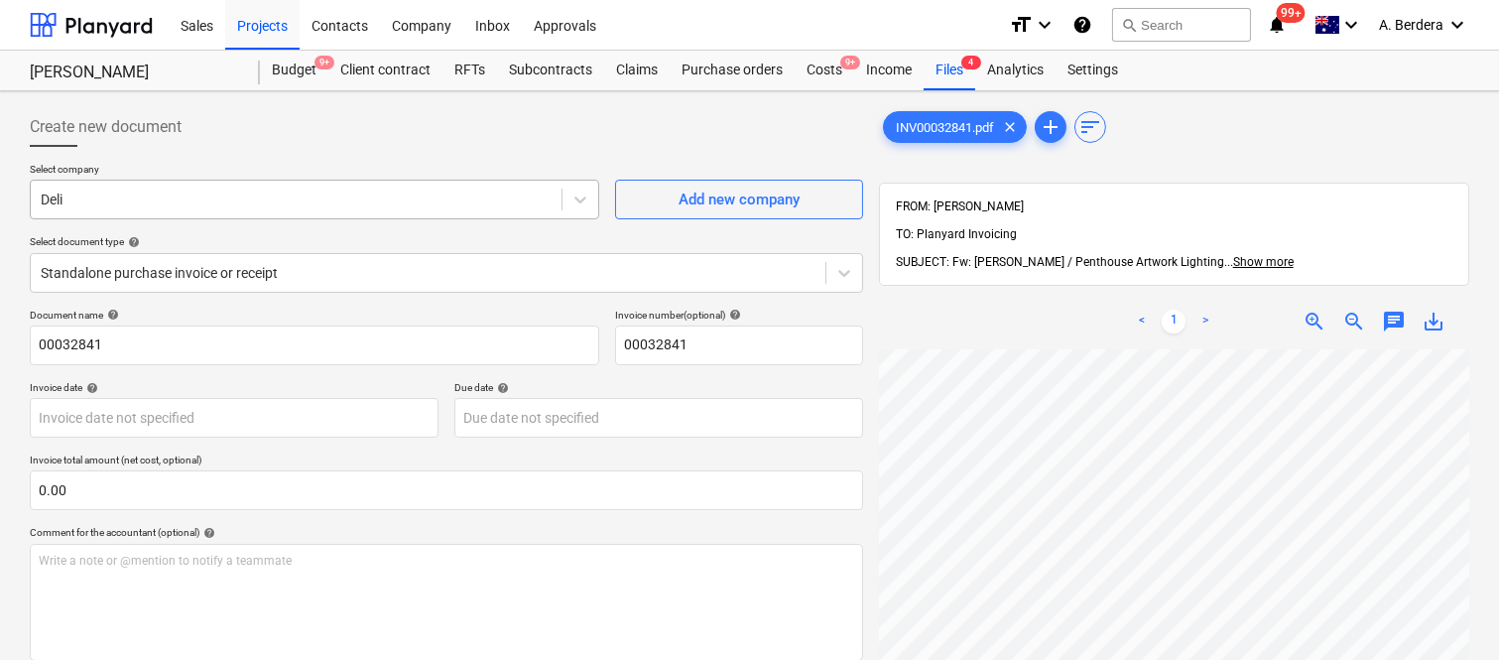
click at [278, 199] on div at bounding box center [296, 199] width 511 height 20
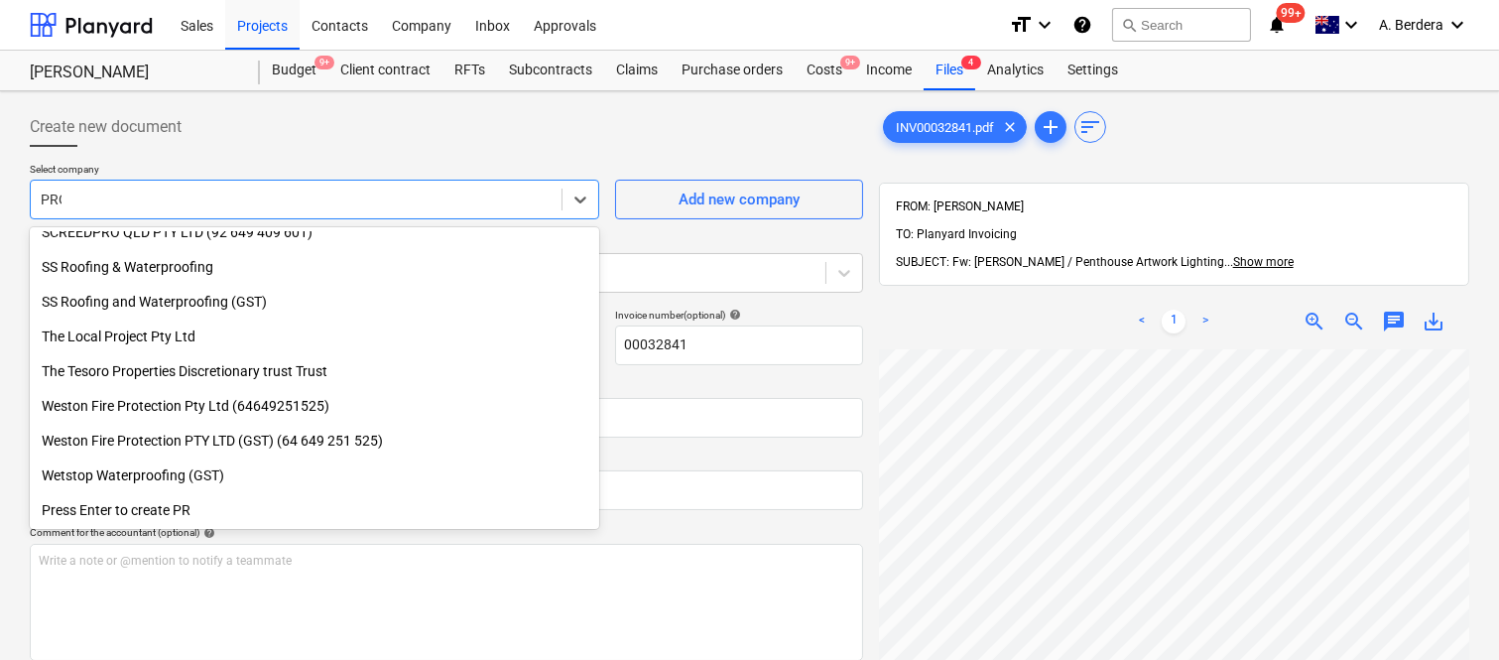
scroll to position [466, 0]
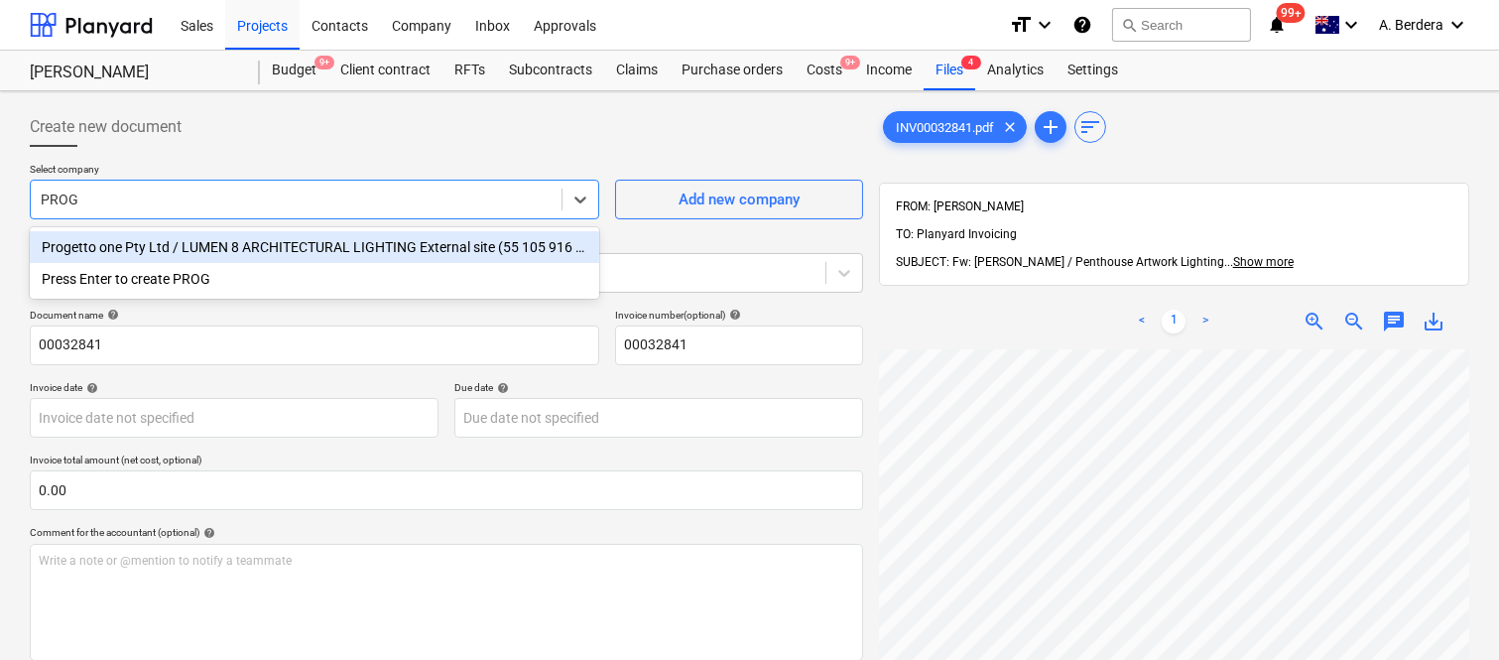
type input "PROGE"
click at [306, 250] on div "Progetto one Pty Ltd / LUMEN 8 ARCHITECTURAL LIGHTING External site (55 105 916…" at bounding box center [314, 247] width 569 height 32
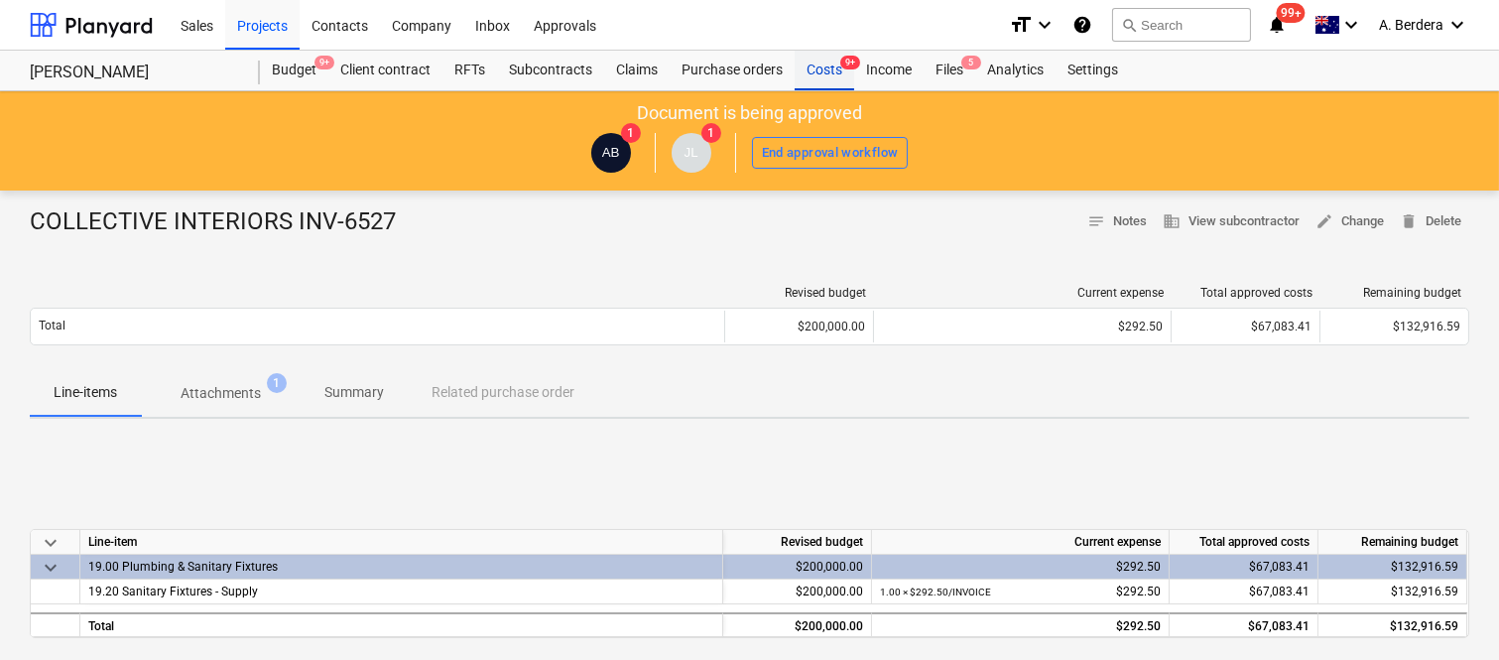
click at [829, 71] on div "Costs 9+" at bounding box center [825, 71] width 60 height 40
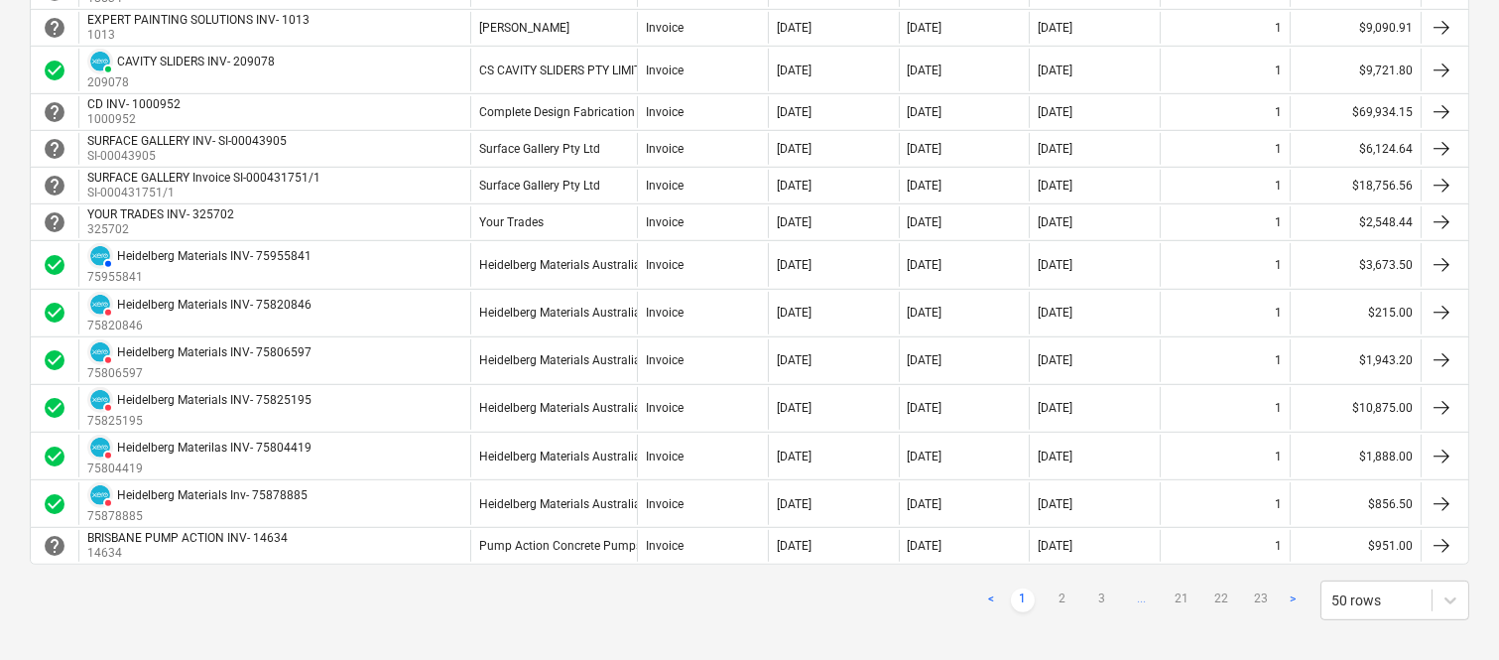
scroll to position [1832, 0]
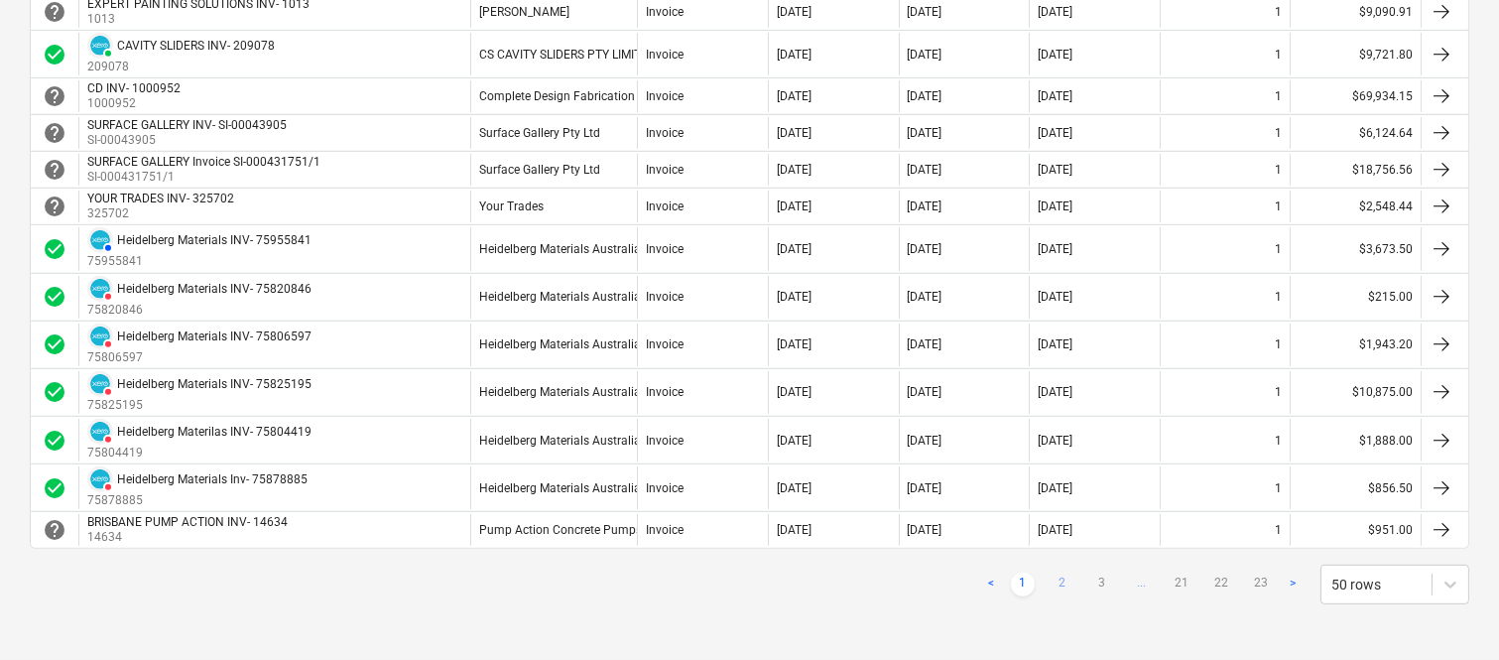
click at [1059, 583] on link "2" at bounding box center [1063, 584] width 24 height 24
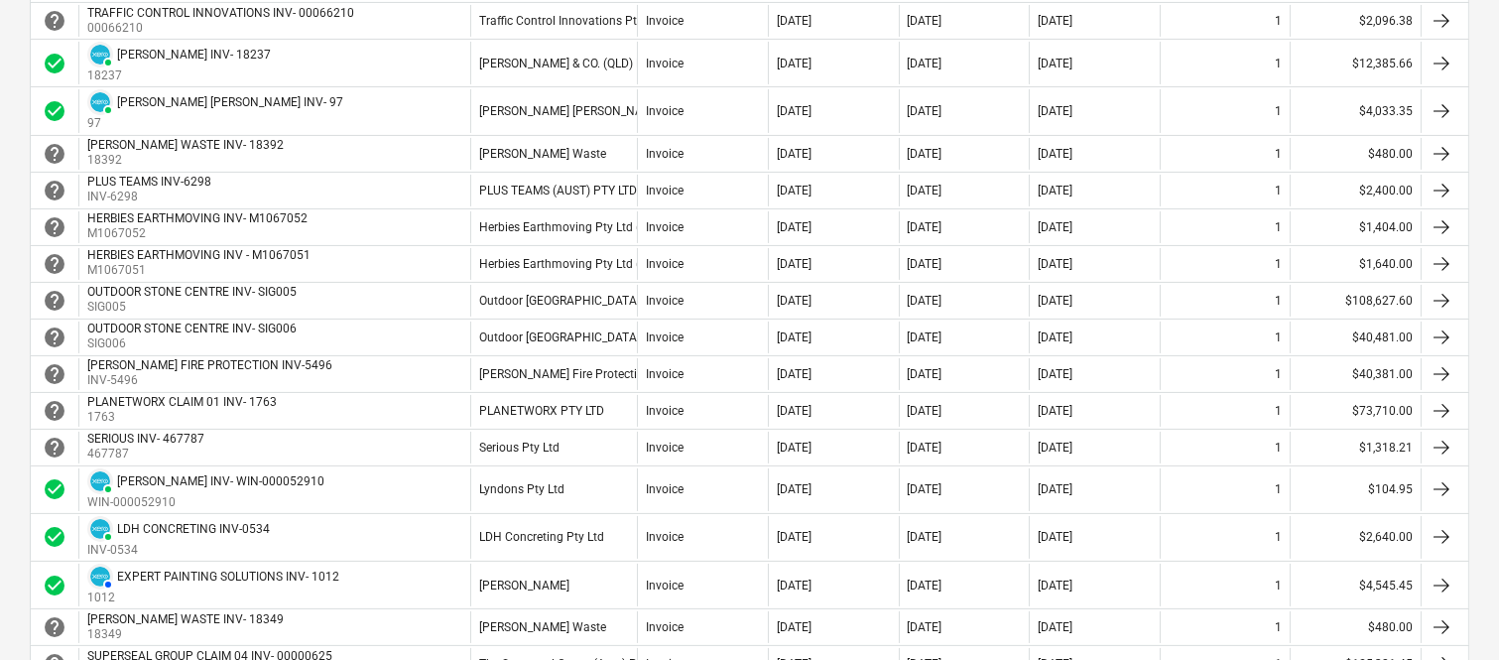
scroll to position [719, 0]
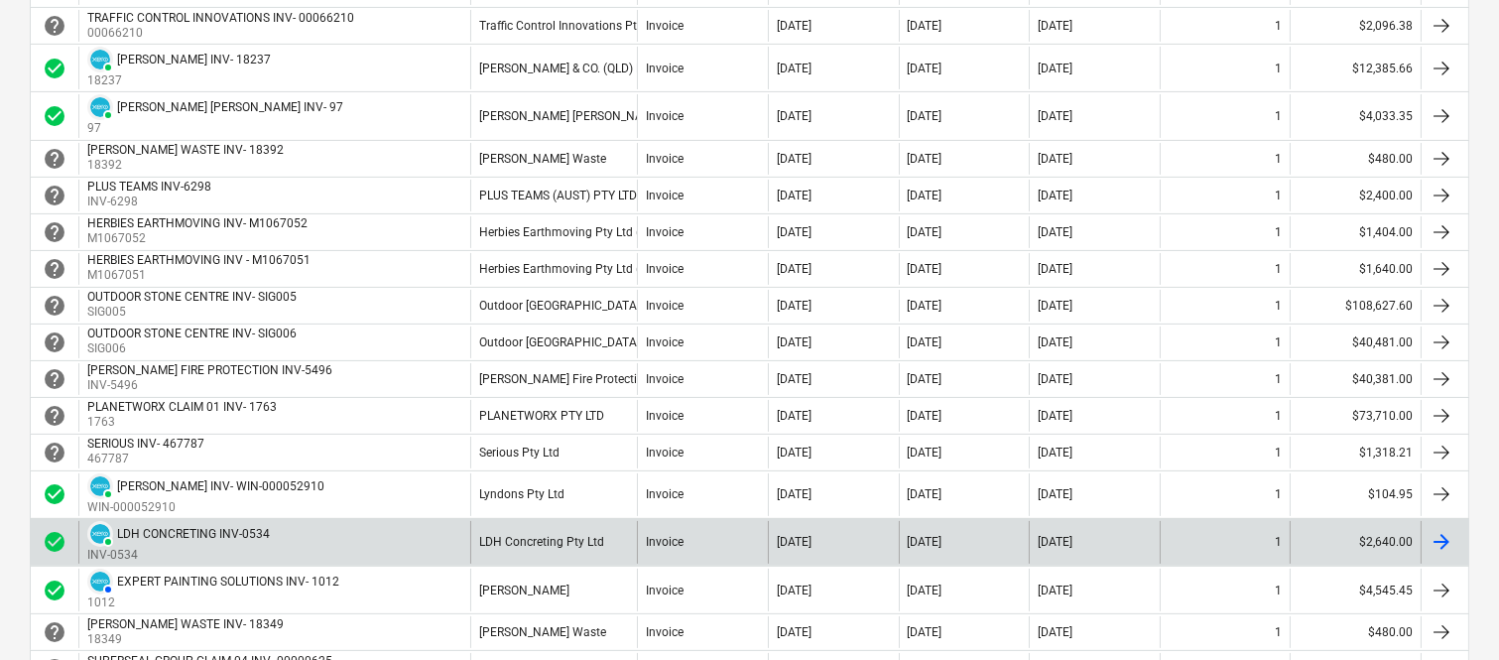
click at [775, 534] on div "28 Jul 2025" at bounding box center [833, 542] width 131 height 43
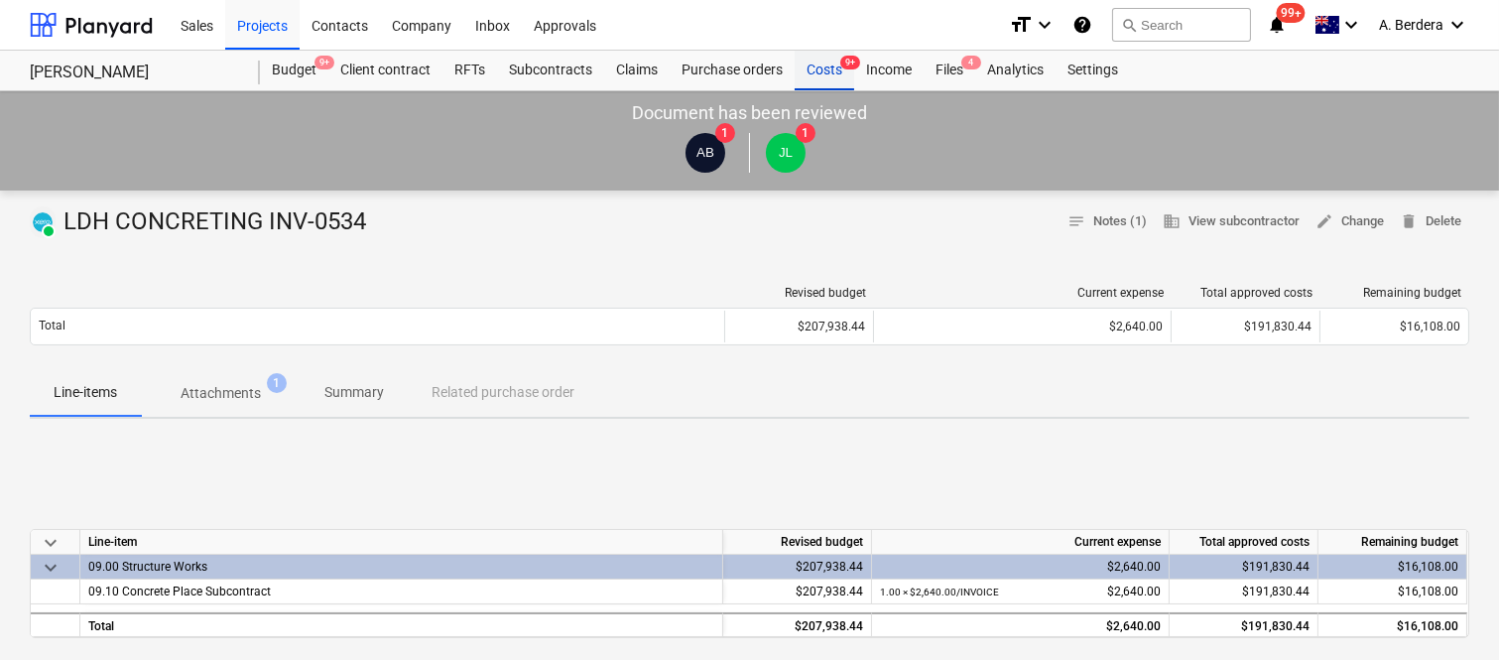
click at [819, 71] on div "Costs 9+" at bounding box center [825, 71] width 60 height 40
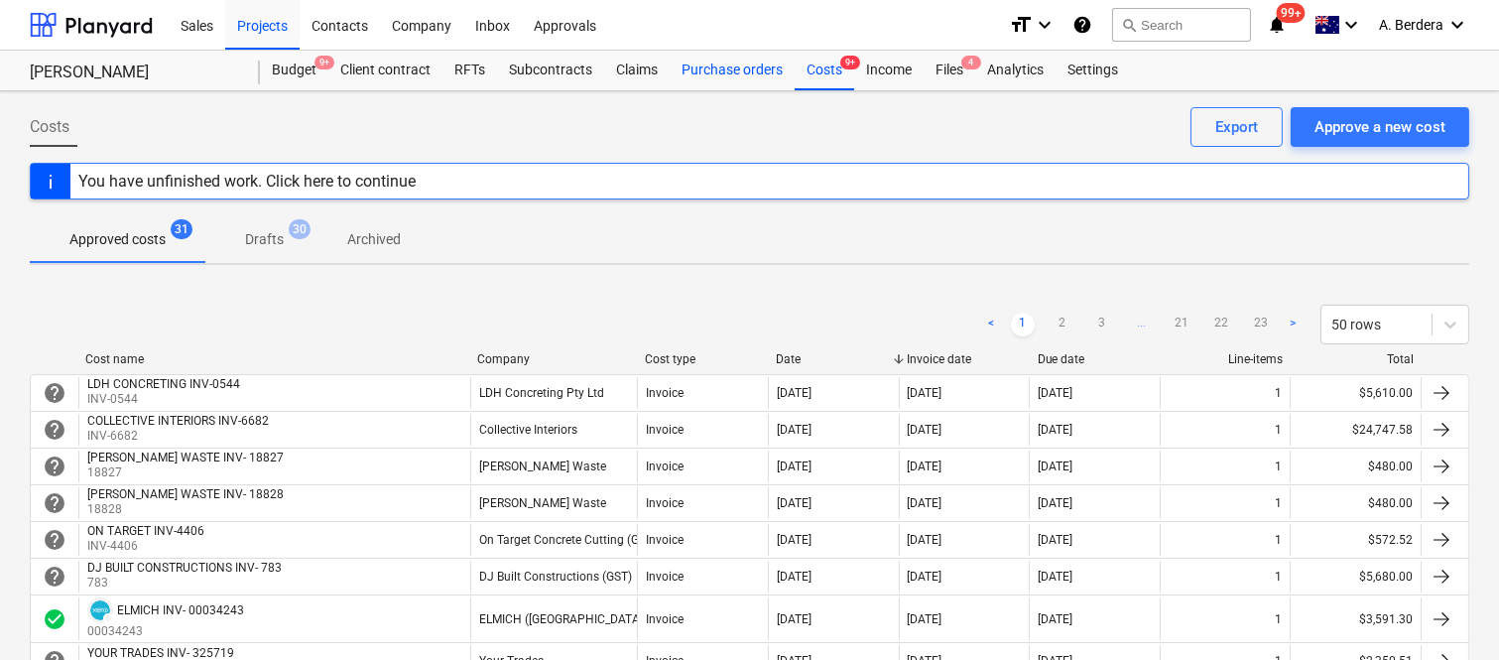
click at [738, 69] on div "Purchase orders" at bounding box center [732, 71] width 125 height 40
